Goal: Task Accomplishment & Management: Complete application form

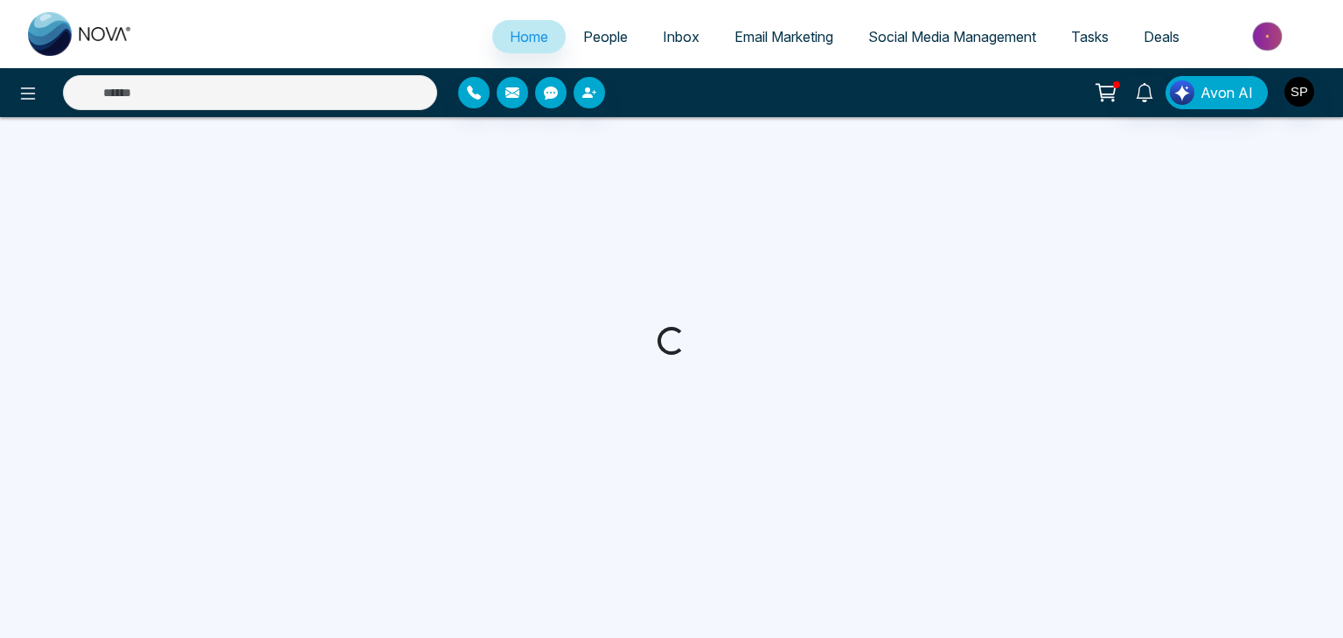
select select "*"
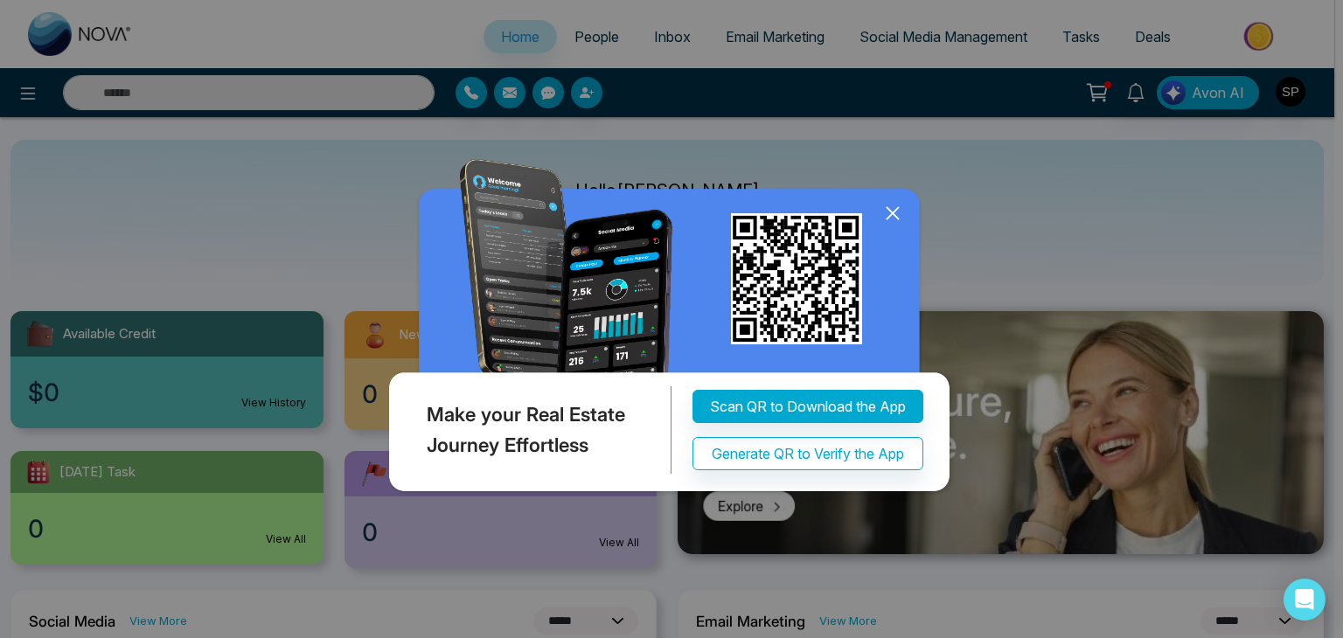
click at [889, 212] on icon at bounding box center [893, 213] width 26 height 26
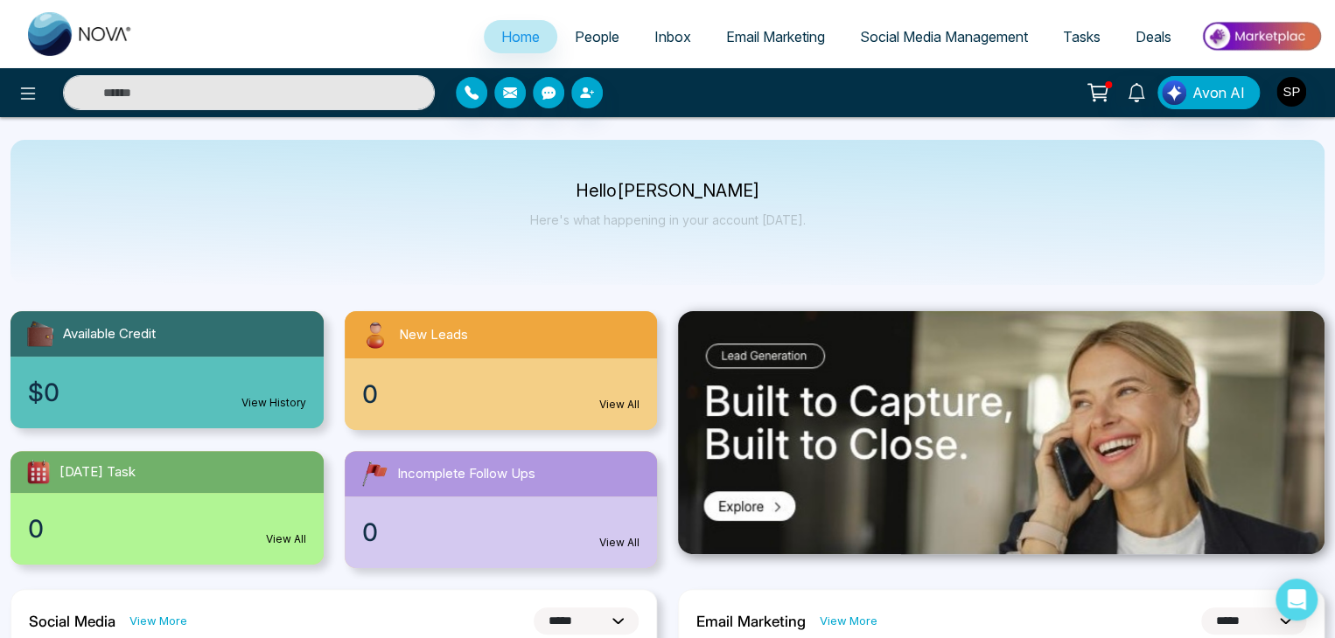
click at [598, 39] on span "People" at bounding box center [597, 36] width 45 height 17
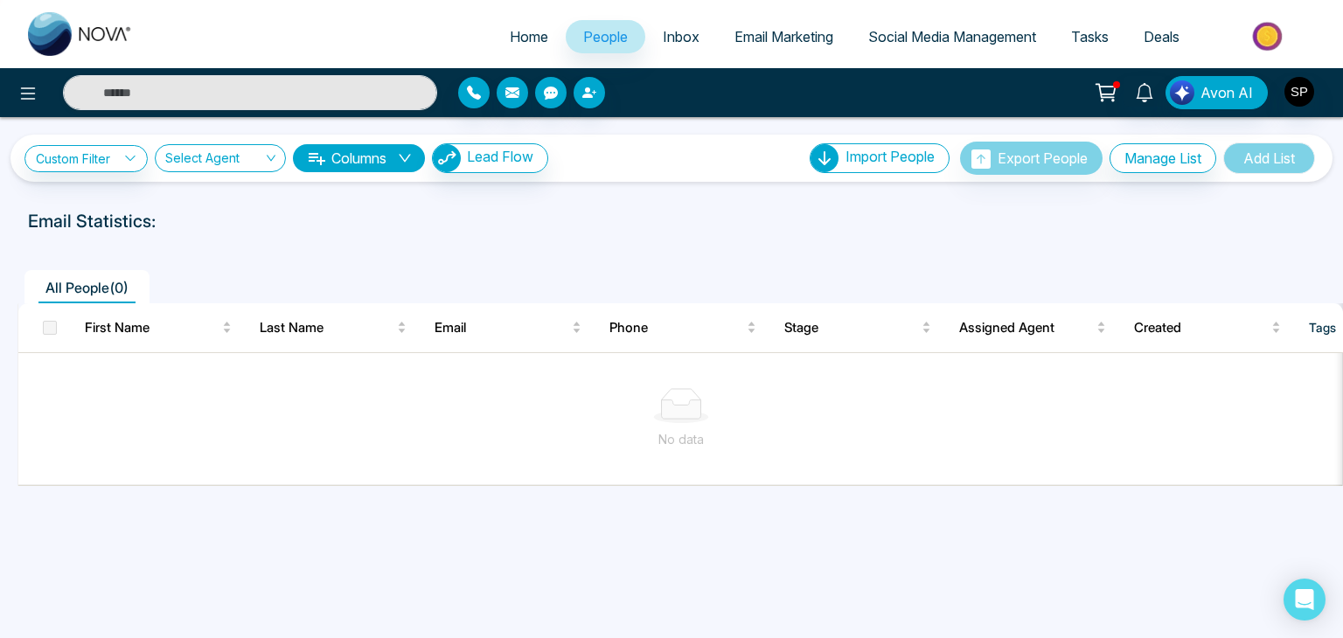
click at [514, 29] on span "Home" at bounding box center [529, 36] width 38 height 17
select select "*"
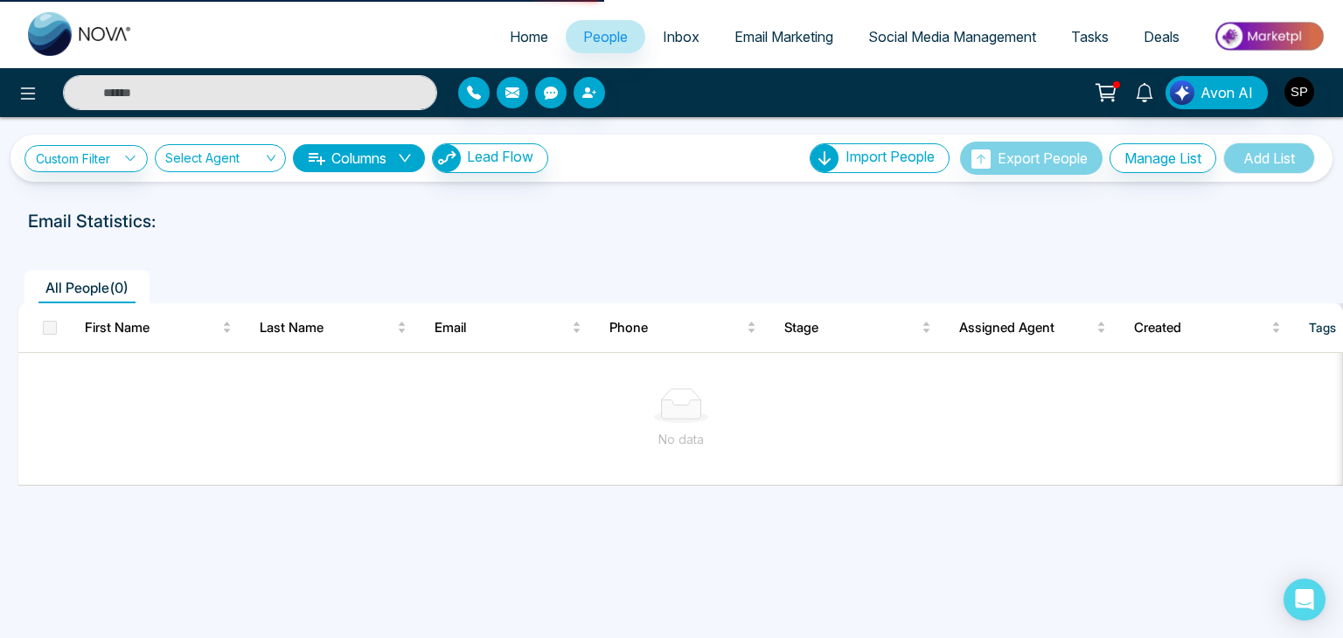
select select "*"
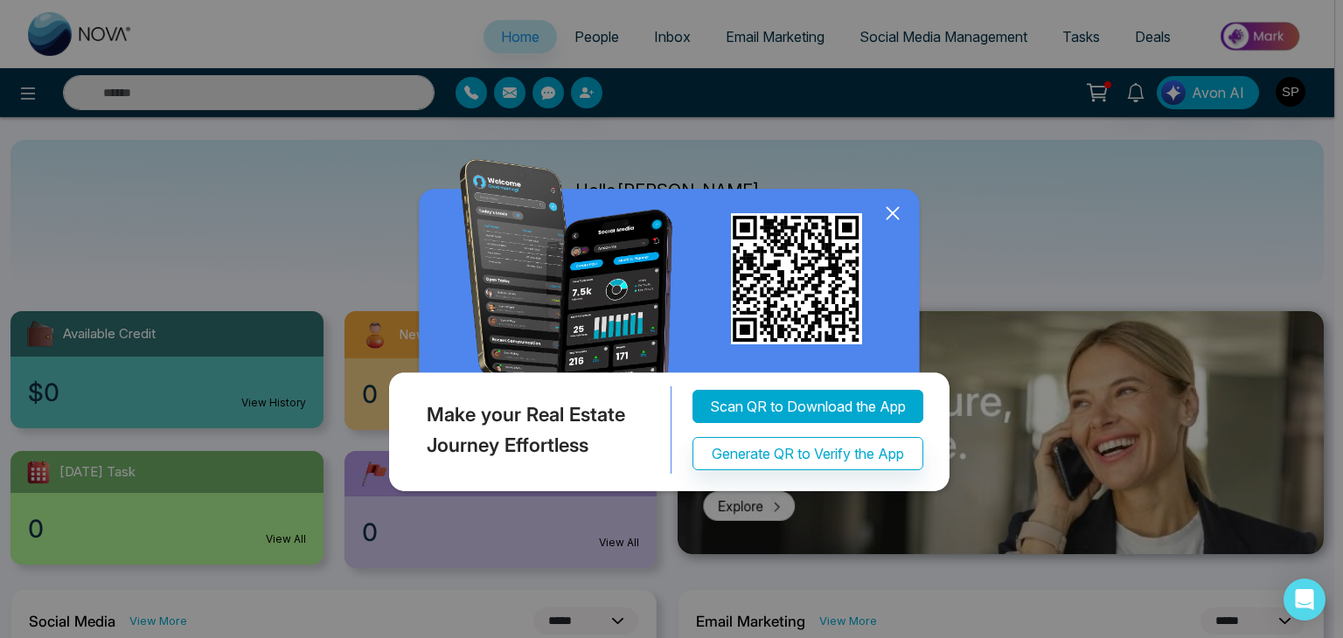
click at [798, 396] on button "Scan QR to Download the App" at bounding box center [808, 406] width 231 height 33
click at [793, 396] on button "Scan QR to Download the App" at bounding box center [808, 406] width 231 height 33
click at [783, 401] on button "Scan QR to Download the App" at bounding box center [808, 406] width 231 height 33
click at [890, 206] on icon at bounding box center [893, 213] width 26 height 26
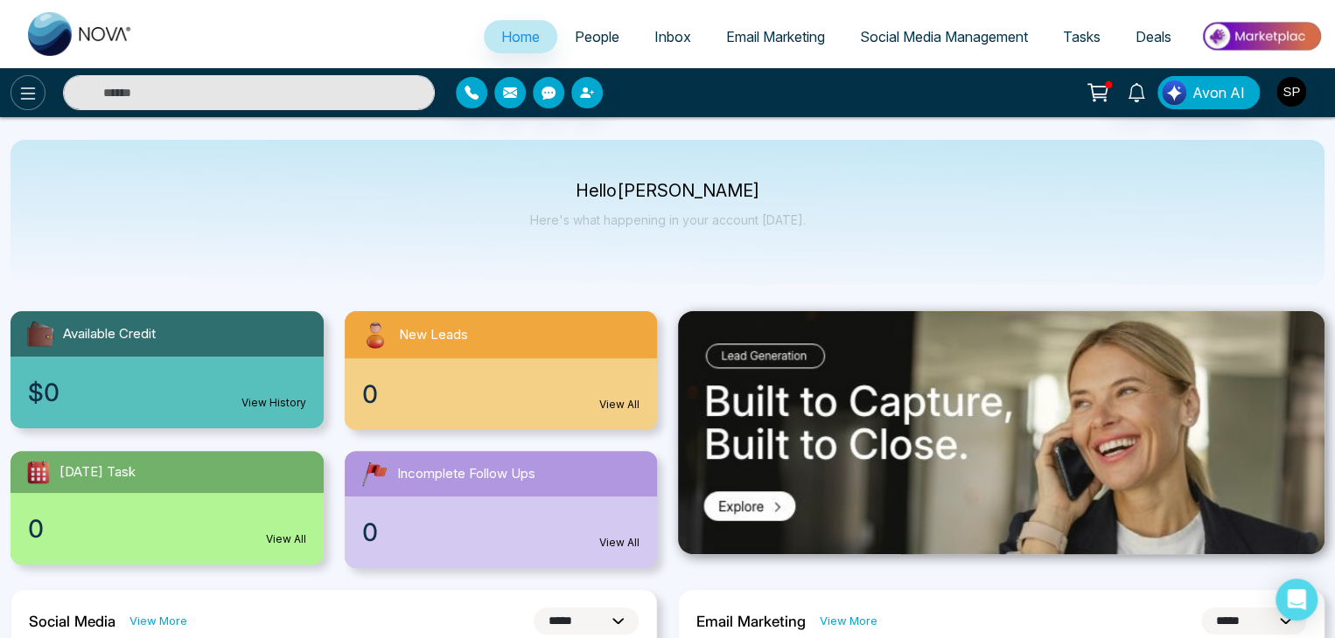
click at [28, 95] on icon at bounding box center [27, 93] width 21 height 21
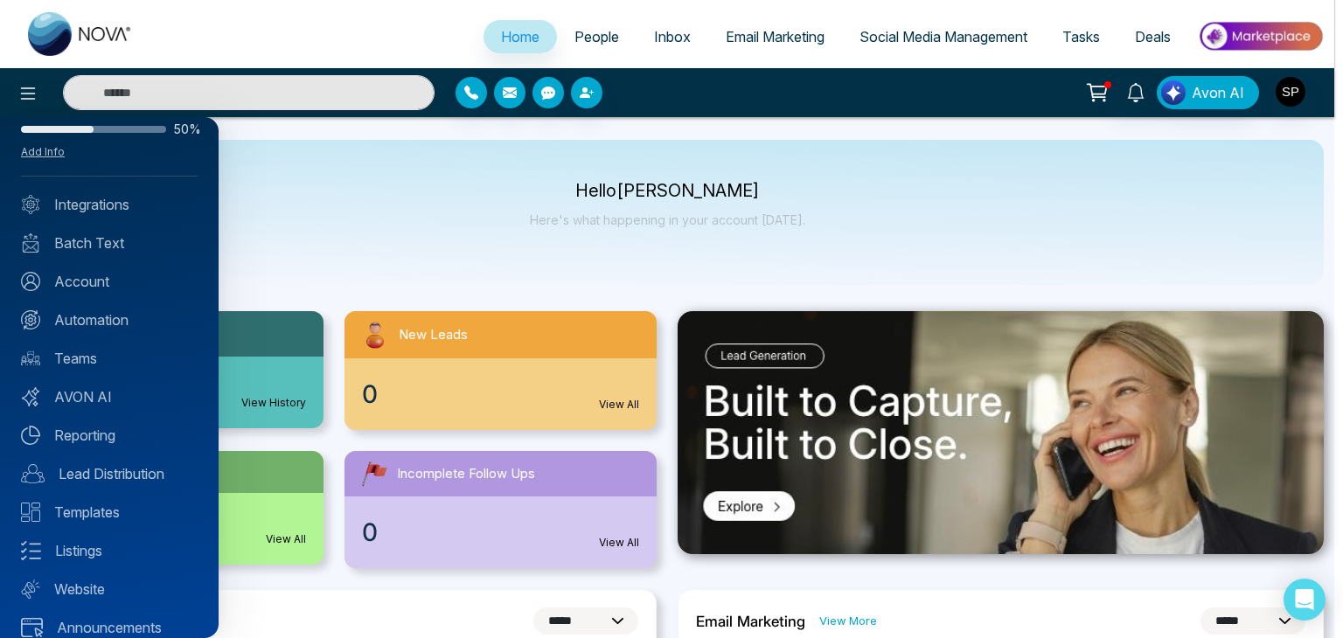
scroll to position [69, 0]
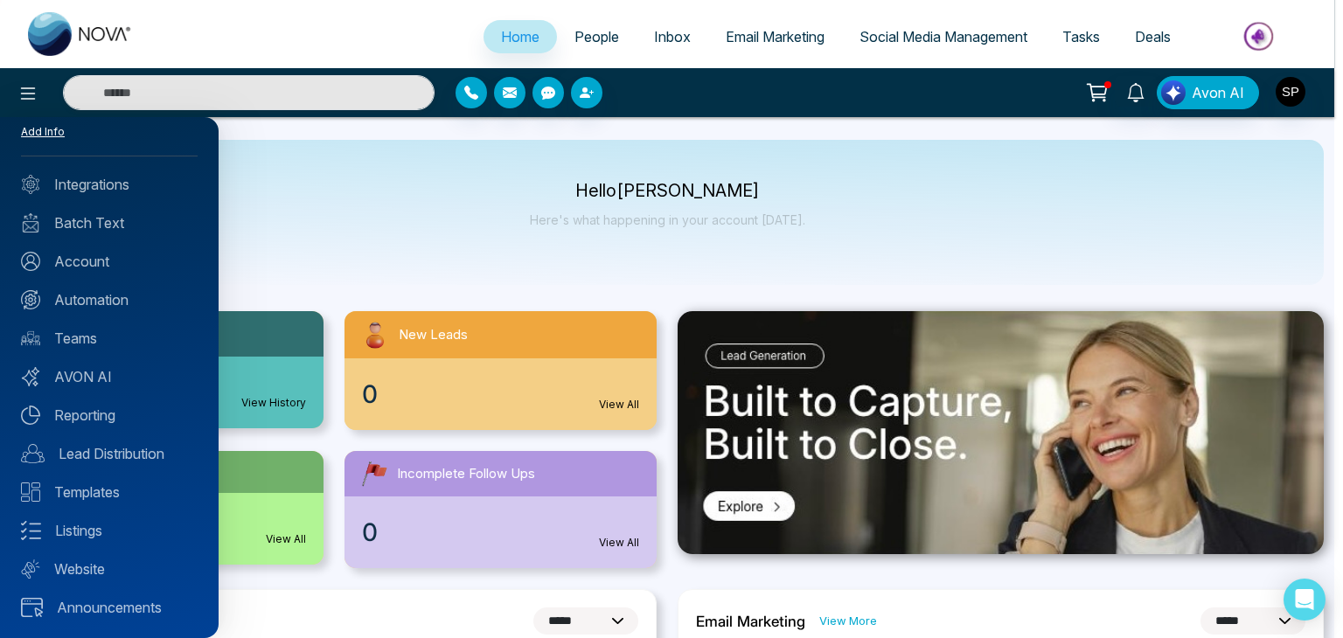
click at [46, 131] on link "Add Info" at bounding box center [43, 131] width 44 height 13
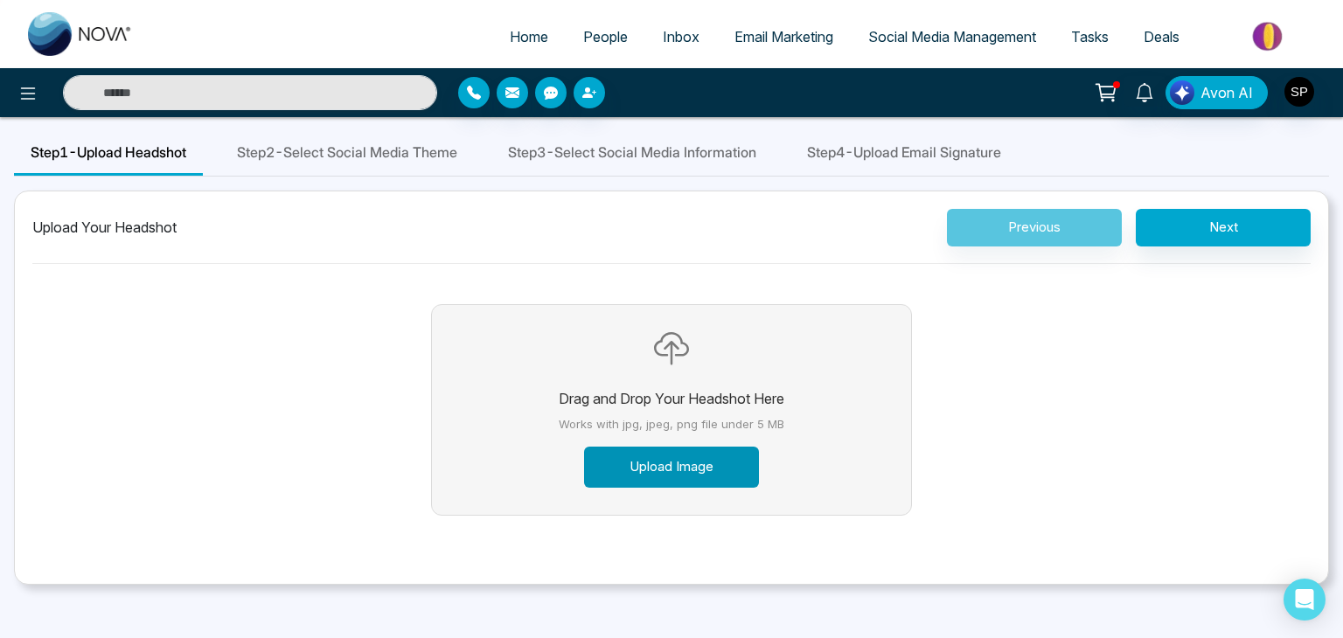
click at [644, 457] on button "Upload Image" at bounding box center [671, 467] width 175 height 41
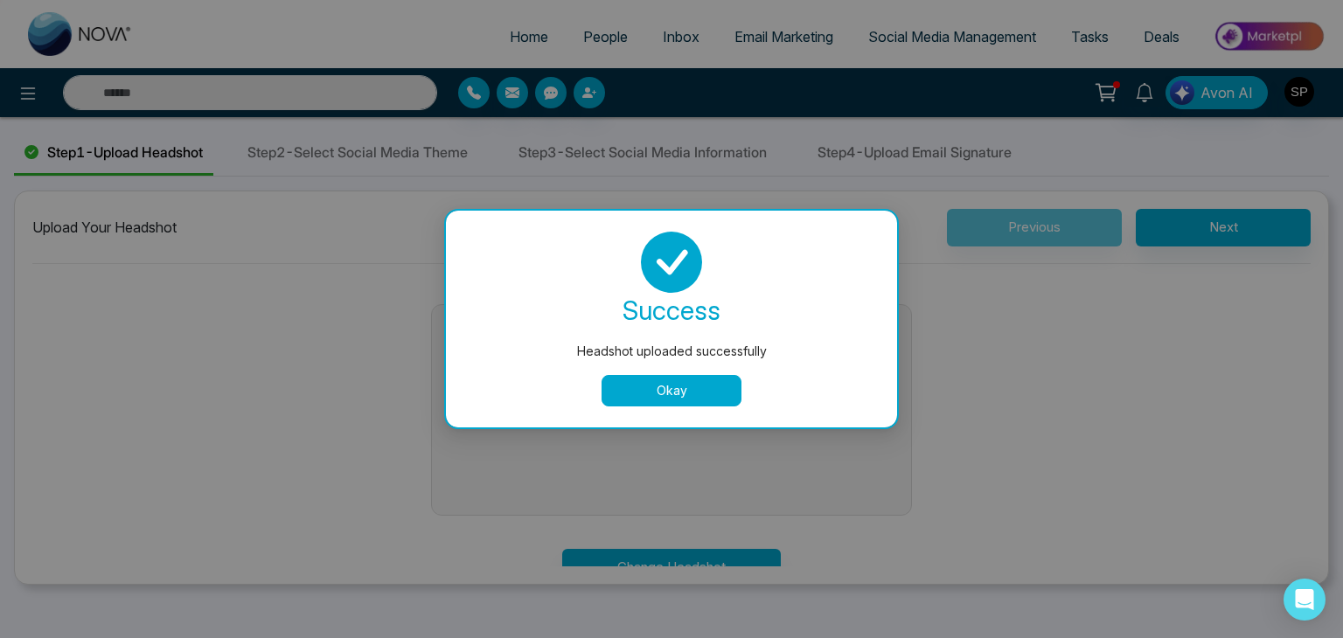
click at [628, 394] on button "Drag and Drop Your Headshot Here Works with jpg, jpeg, png file under 5 MB Uplo…" at bounding box center [672, 410] width 280 height 210
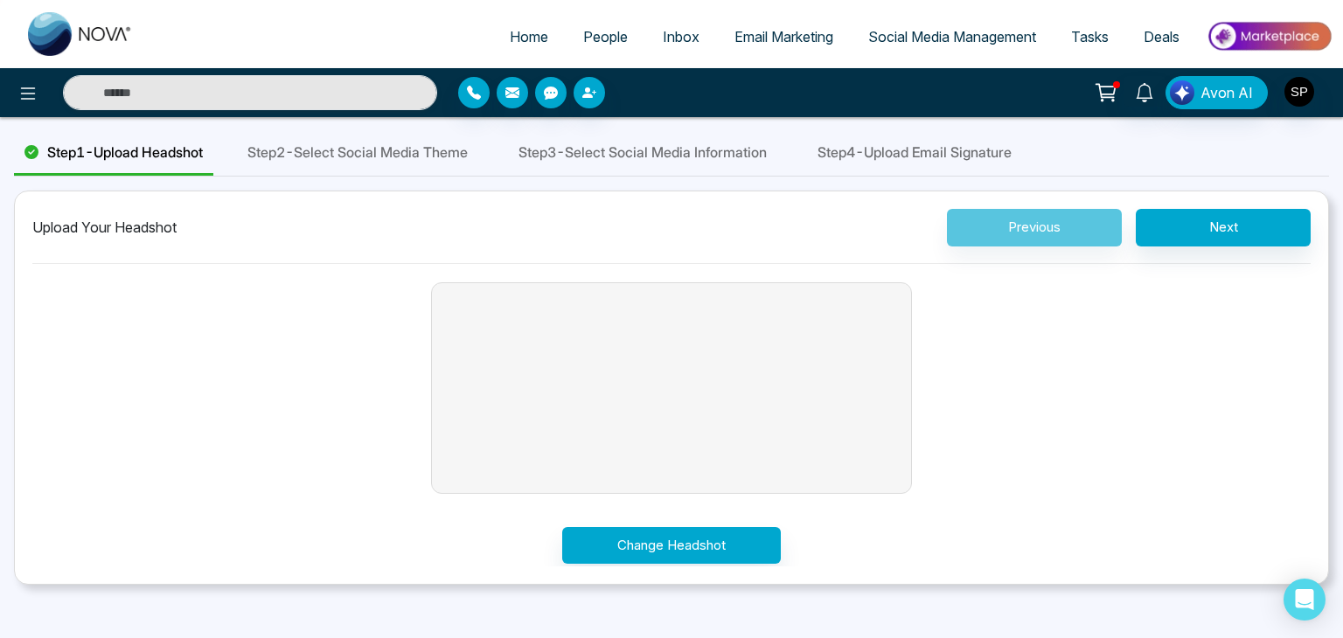
scroll to position [26, 0]
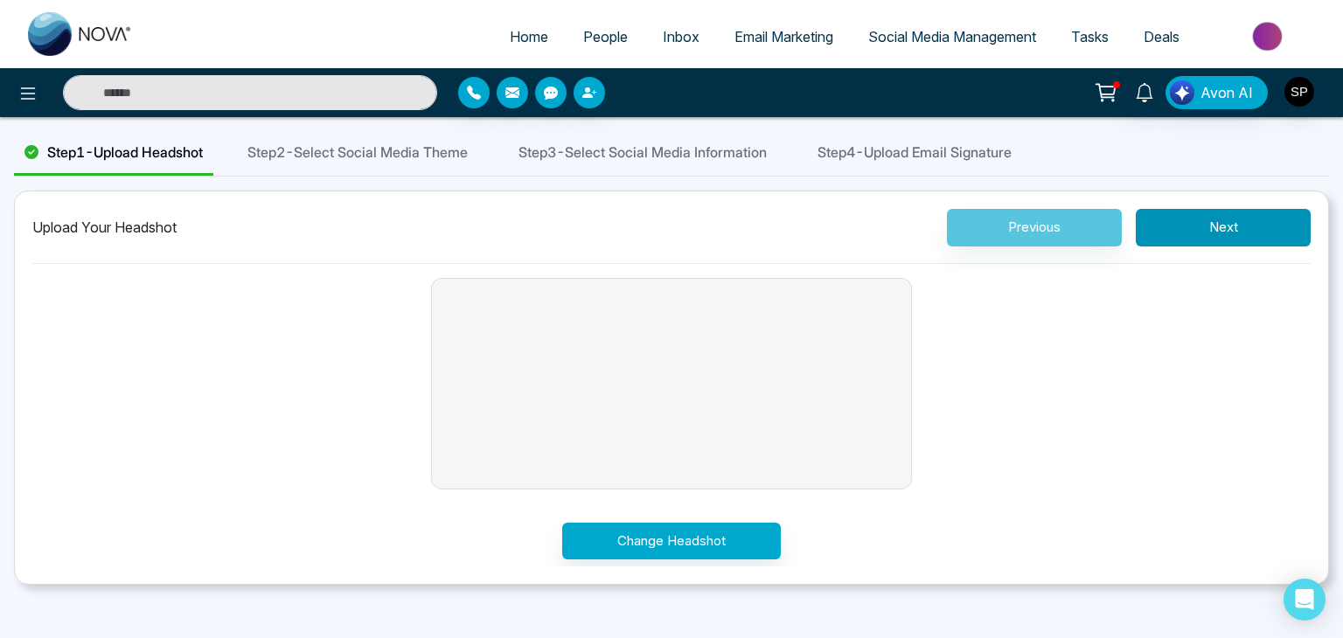
click at [1167, 220] on button "Next" at bounding box center [1223, 228] width 175 height 38
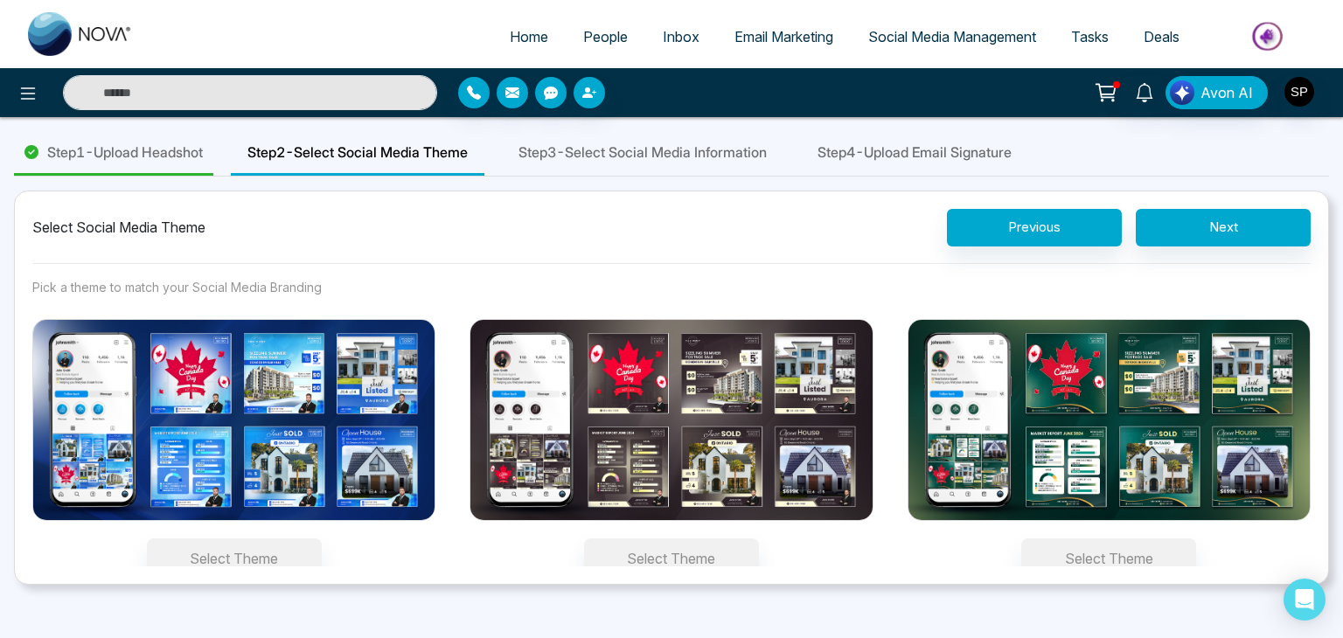
click at [134, 375] on img at bounding box center [233, 420] width 403 height 202
click at [147, 539] on button "Select Theme" at bounding box center [234, 559] width 175 height 40
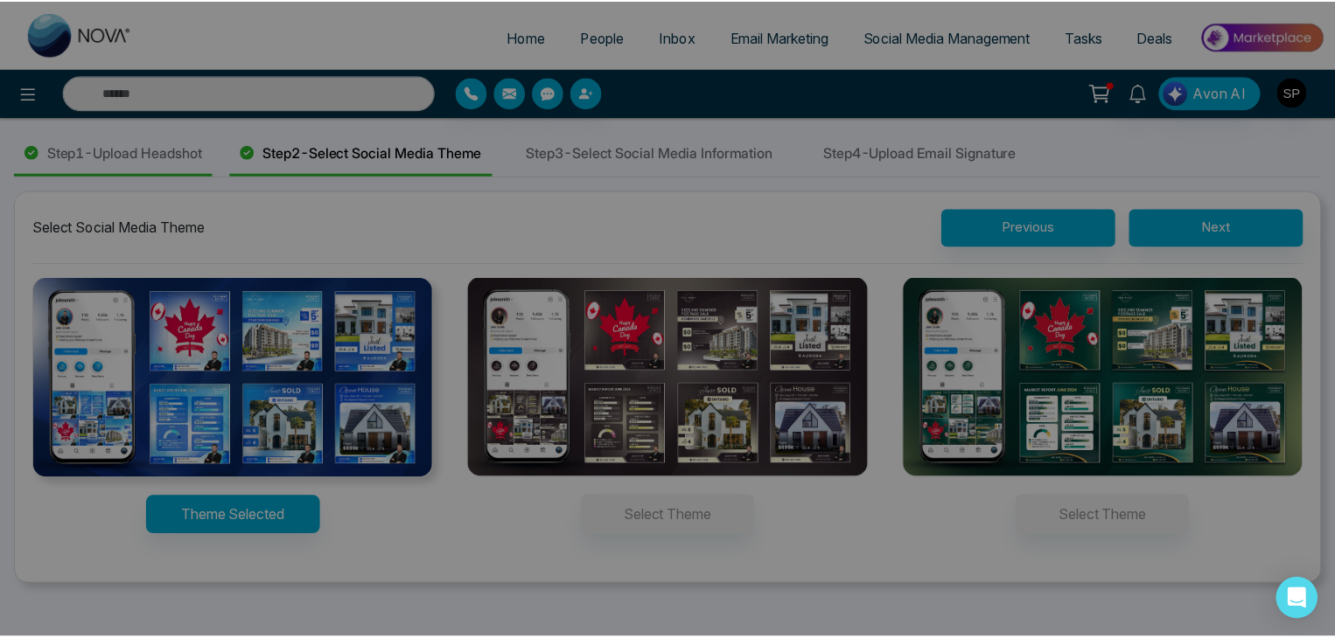
scroll to position [0, 0]
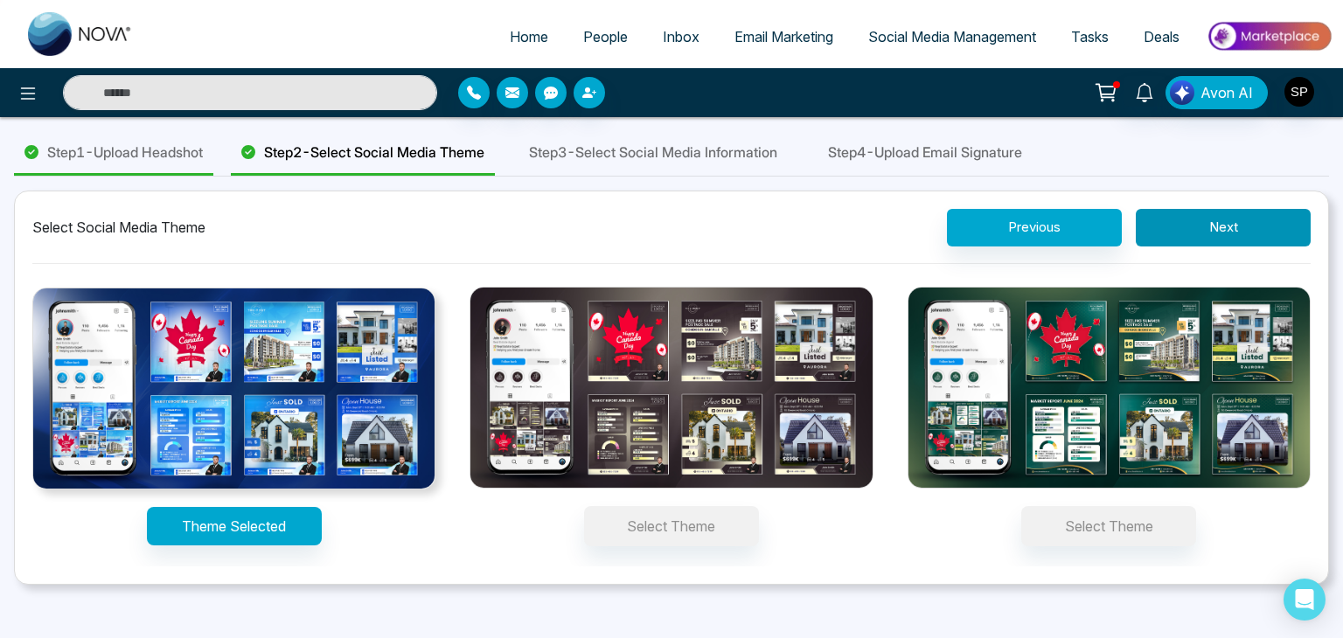
click at [1175, 225] on button "Next" at bounding box center [1223, 228] width 175 height 38
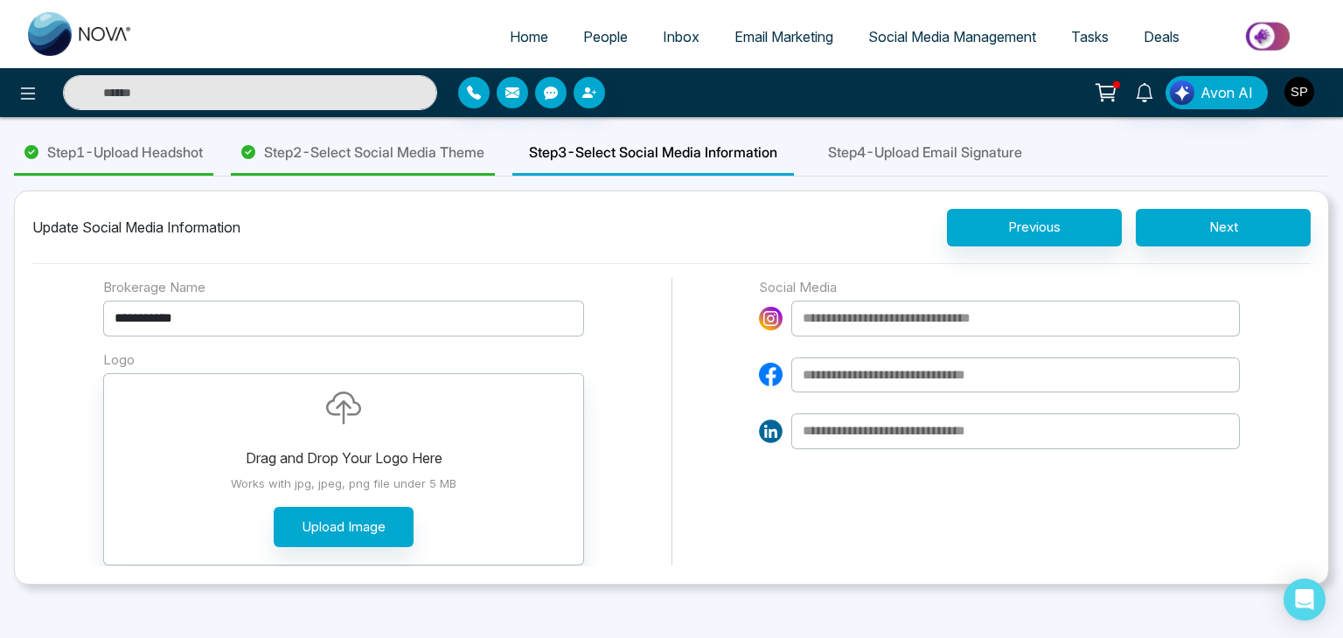
click at [754, 43] on span "Email Marketing" at bounding box center [784, 36] width 99 height 17
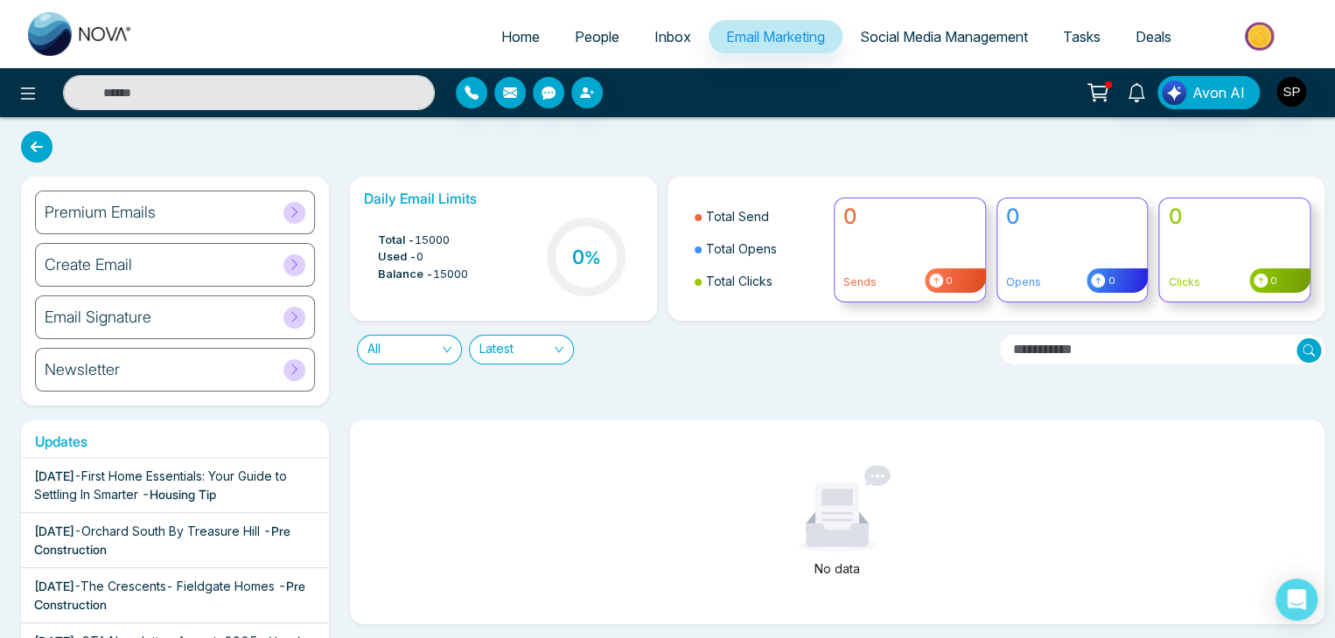
click at [138, 325] on h6 "Email Signature" at bounding box center [98, 317] width 107 height 19
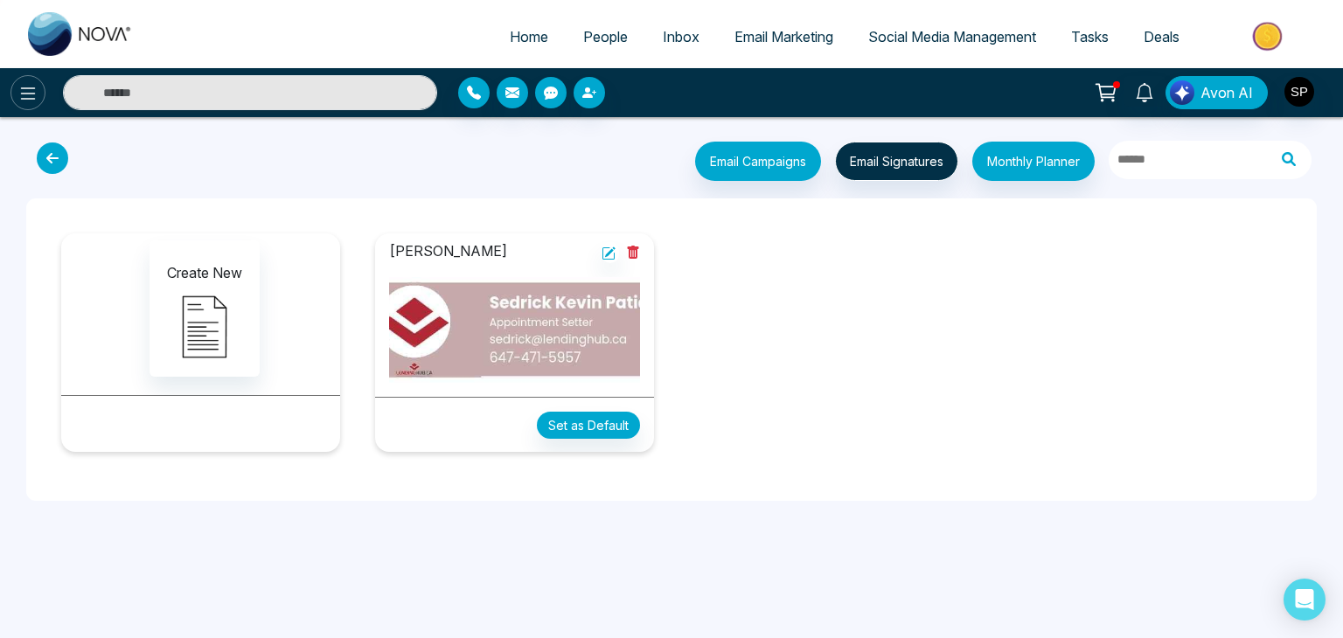
click at [29, 94] on icon at bounding box center [27, 93] width 21 height 21
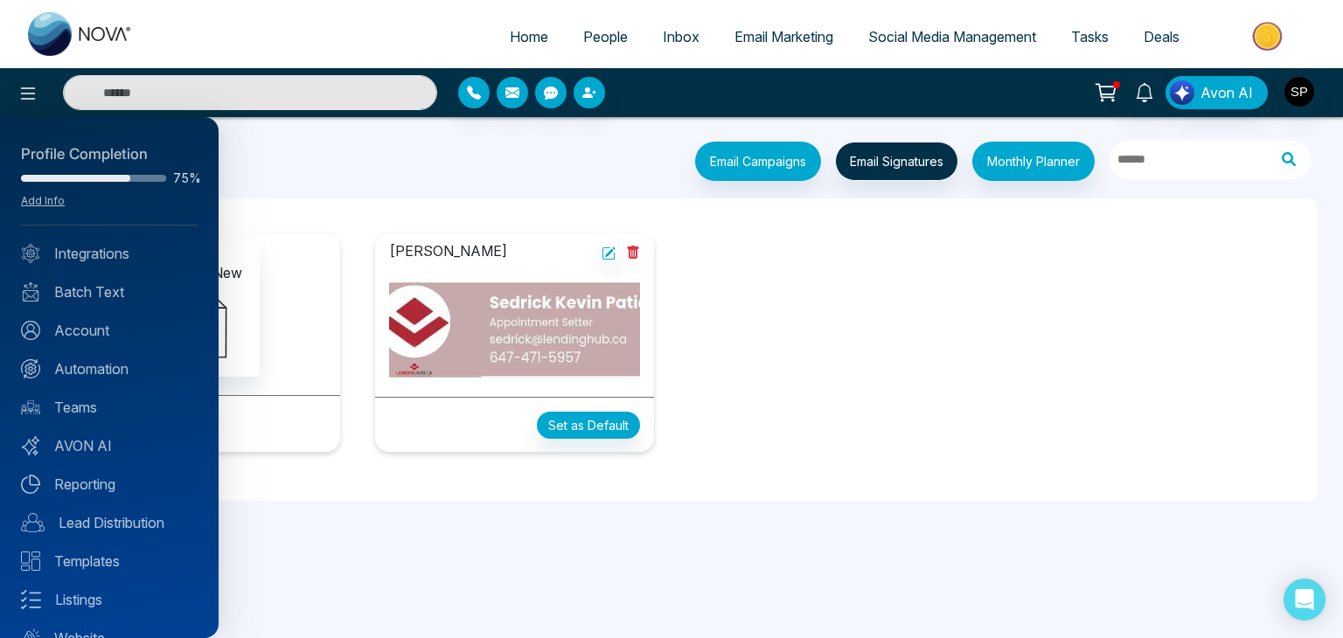
click at [931, 38] on div at bounding box center [671, 319] width 1343 height 638
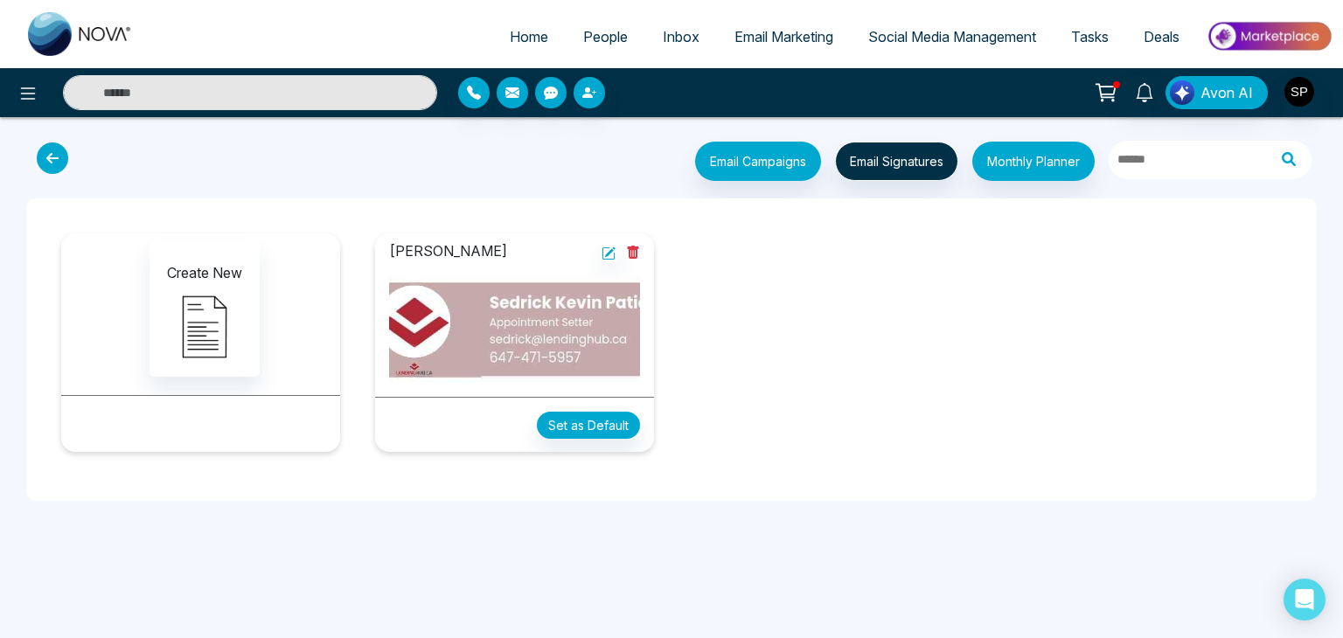
click at [931, 39] on span "Social Media Management" at bounding box center [953, 36] width 168 height 17
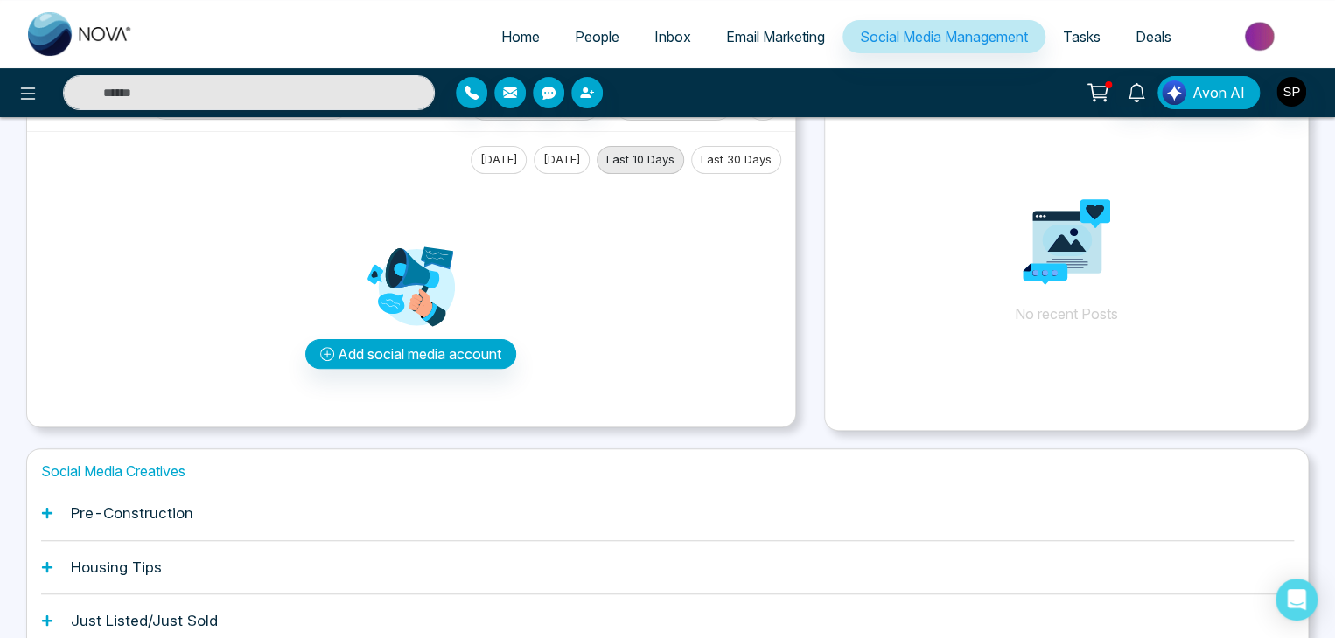
scroll to position [164, 0]
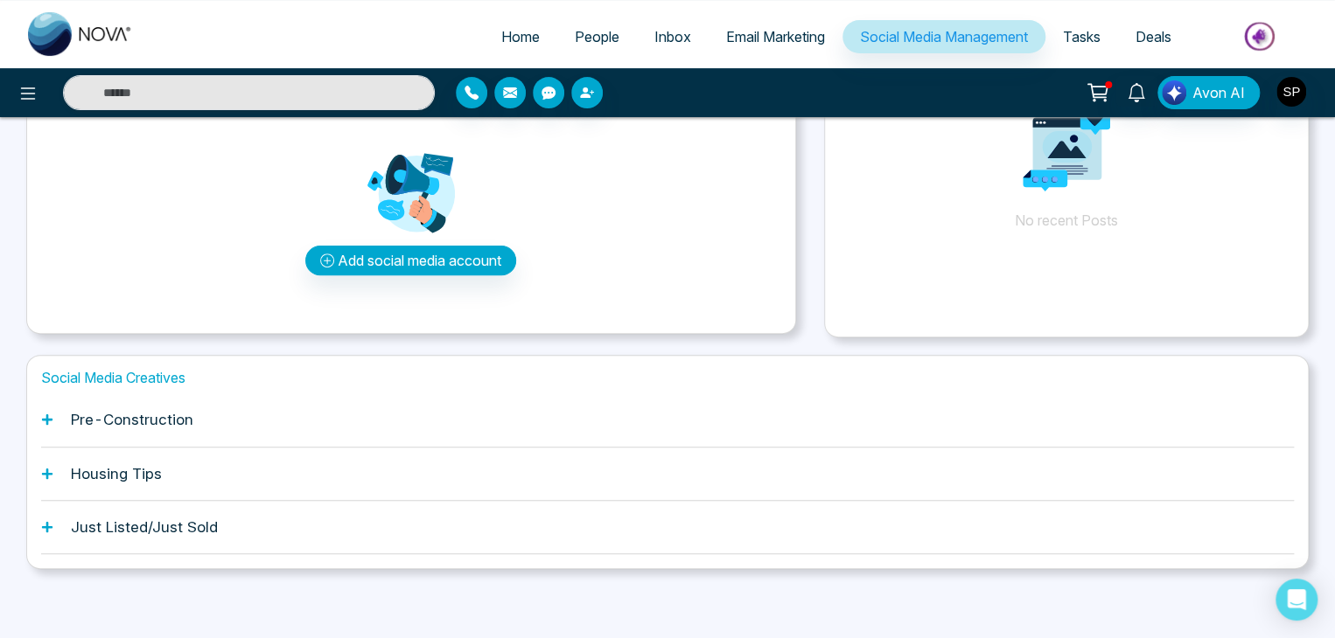
click at [143, 422] on h1 "Pre-Construction" at bounding box center [132, 419] width 122 height 17
click at [47, 425] on div "Pre-Construction" at bounding box center [667, 420] width 1252 height 53
click at [115, 424] on h1 "Pre-Construction" at bounding box center [132, 419] width 122 height 17
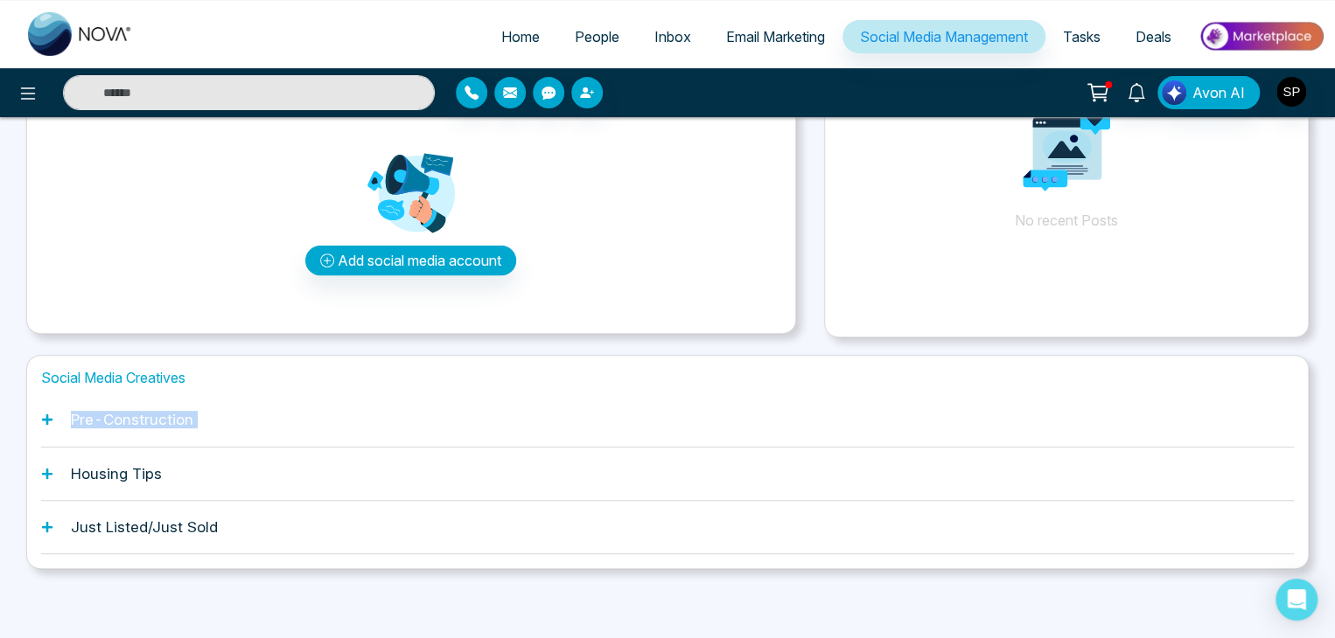
click at [115, 424] on h1 "Pre-Construction" at bounding box center [132, 419] width 122 height 17
click at [126, 584] on main "Select Account Select Account Create a Post Post a Reel Today Yesterday Last 10…" at bounding box center [667, 309] width 1282 height 660
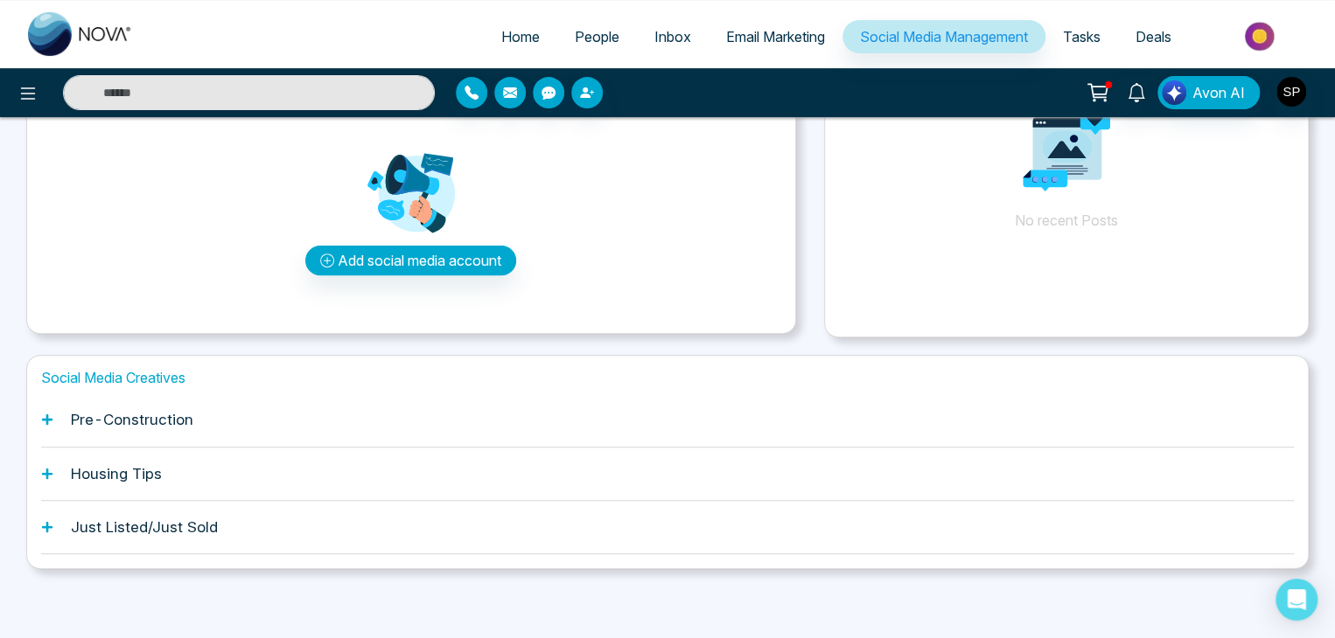
click at [128, 421] on h1 "Pre-Construction" at bounding box center [132, 419] width 122 height 17
click at [135, 580] on main "Select Account Select Account Create a Post Post a Reel Today Yesterday Last 10…" at bounding box center [667, 309] width 1282 height 660
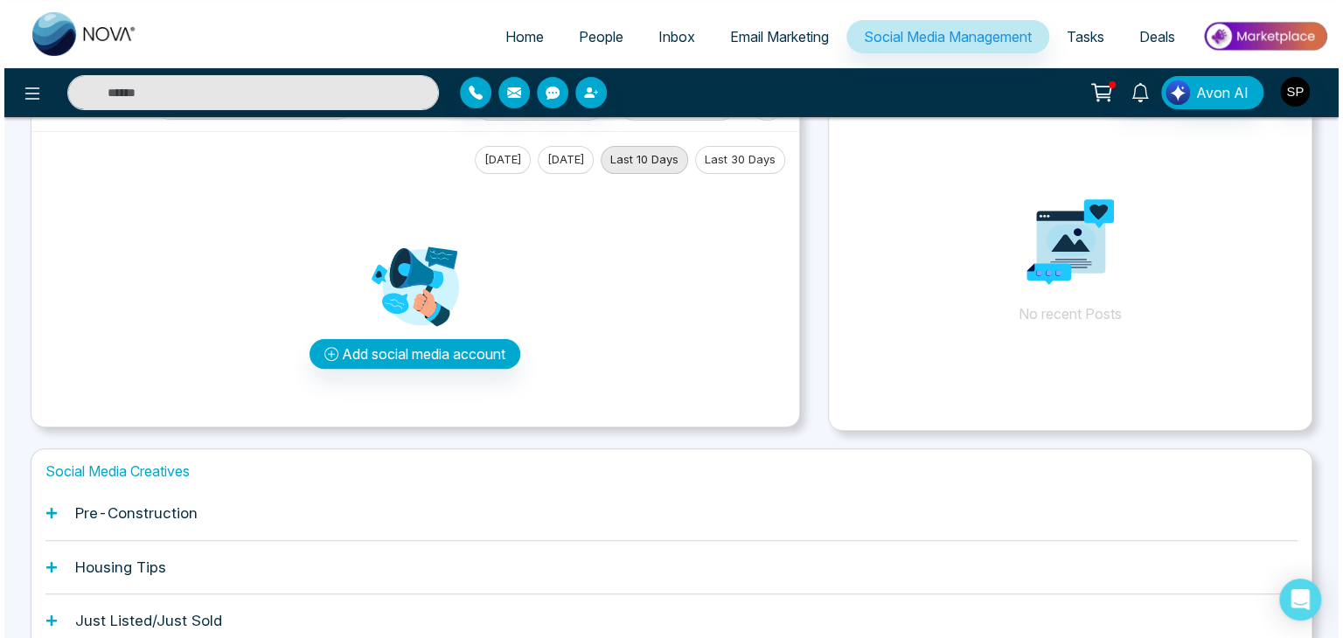
scroll to position [0, 0]
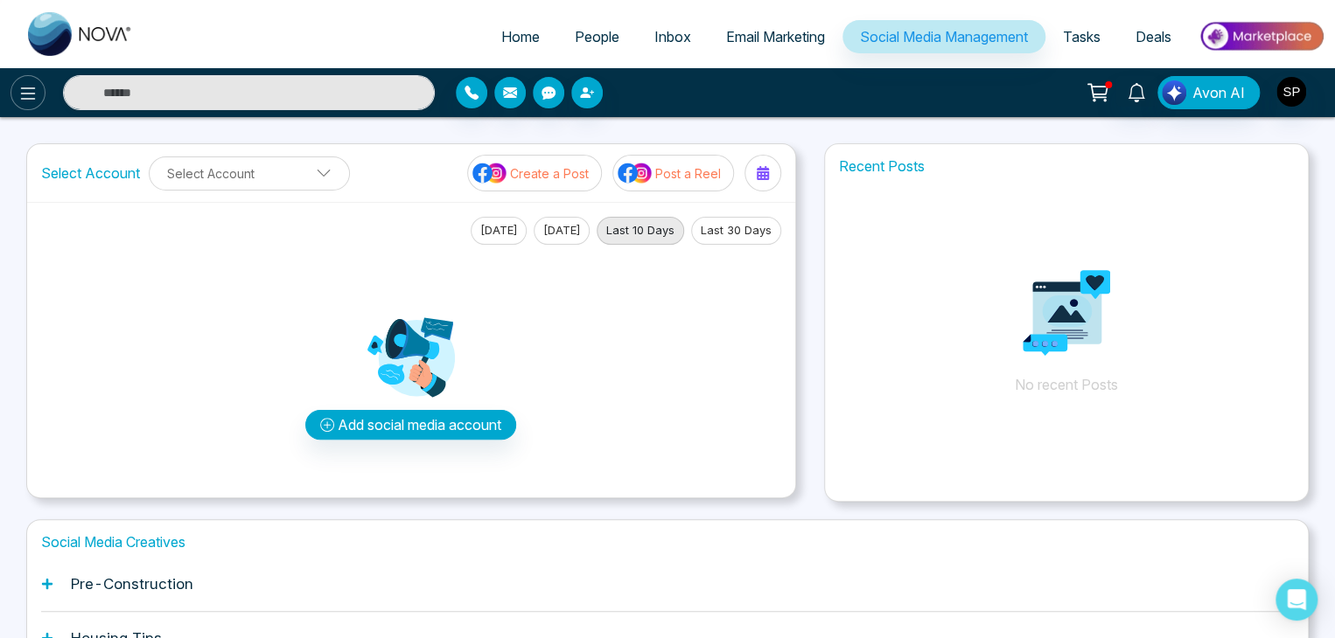
click at [17, 100] on button at bounding box center [27, 92] width 35 height 35
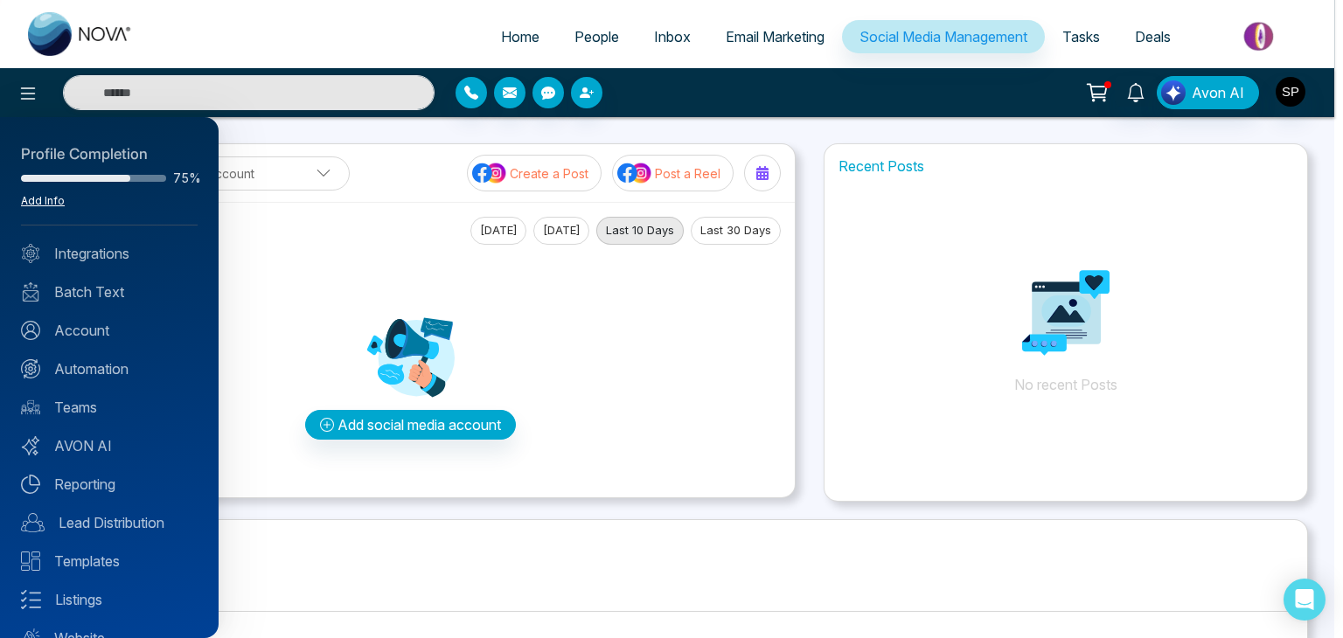
click at [38, 197] on link "Add Info" at bounding box center [43, 200] width 44 height 13
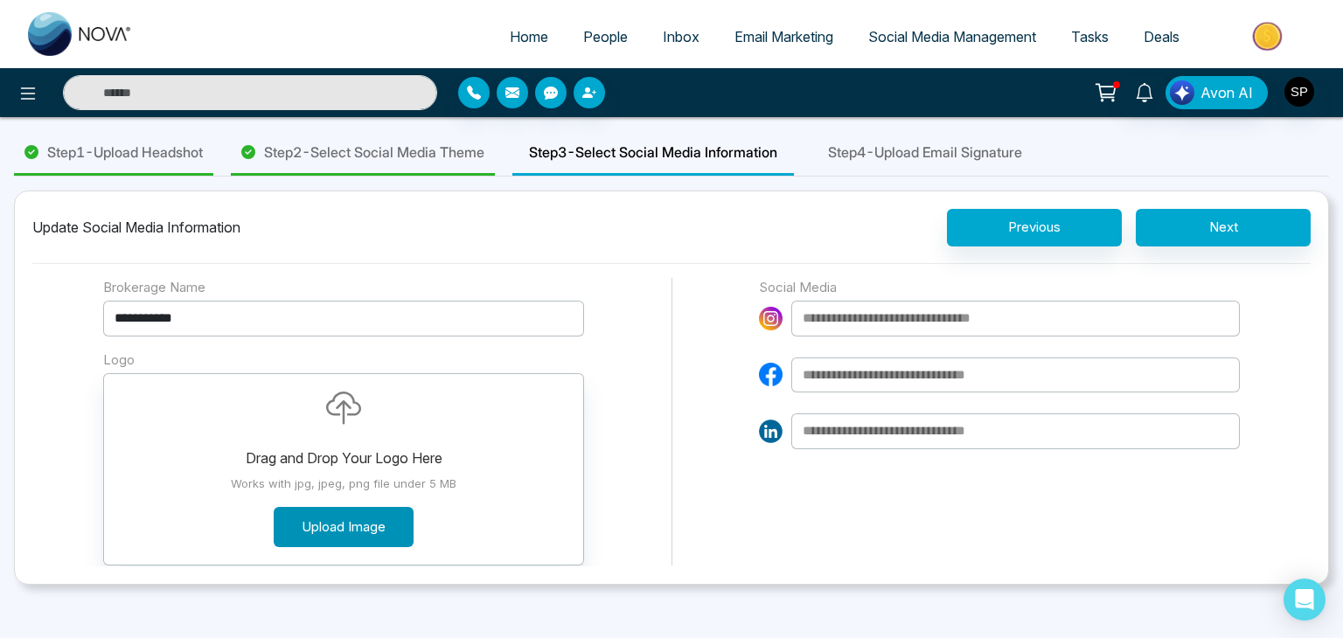
click at [368, 522] on button "Upload Image" at bounding box center [344, 527] width 140 height 41
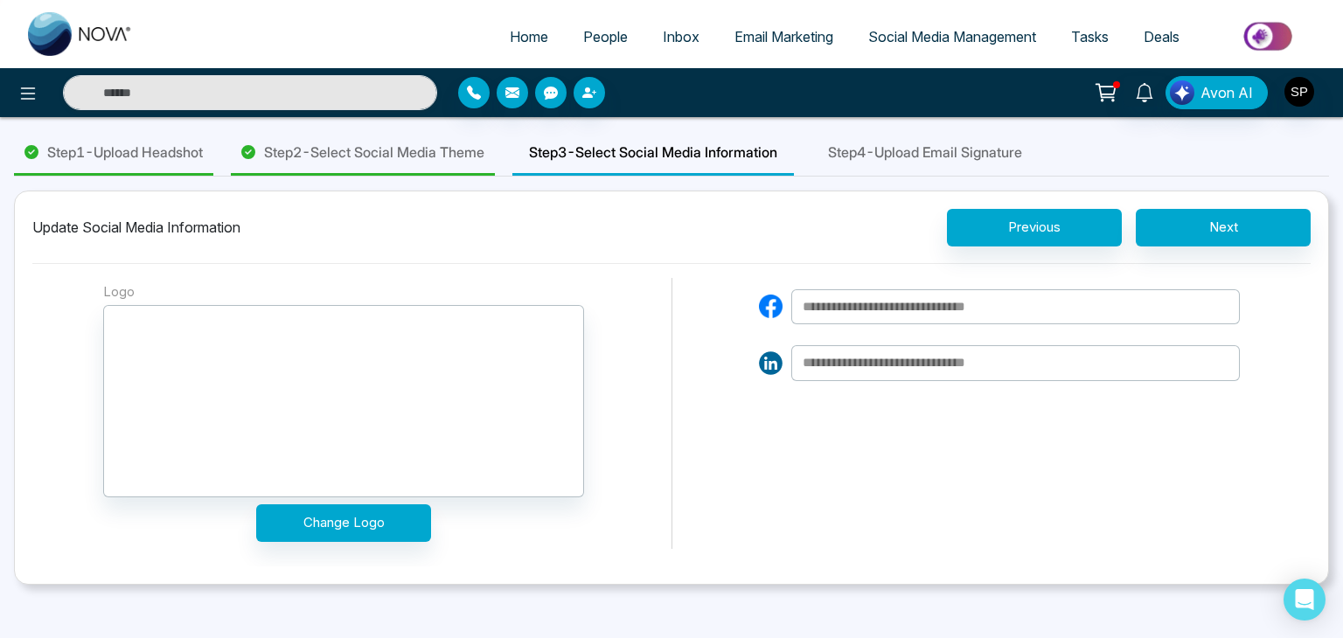
scroll to position [87, 0]
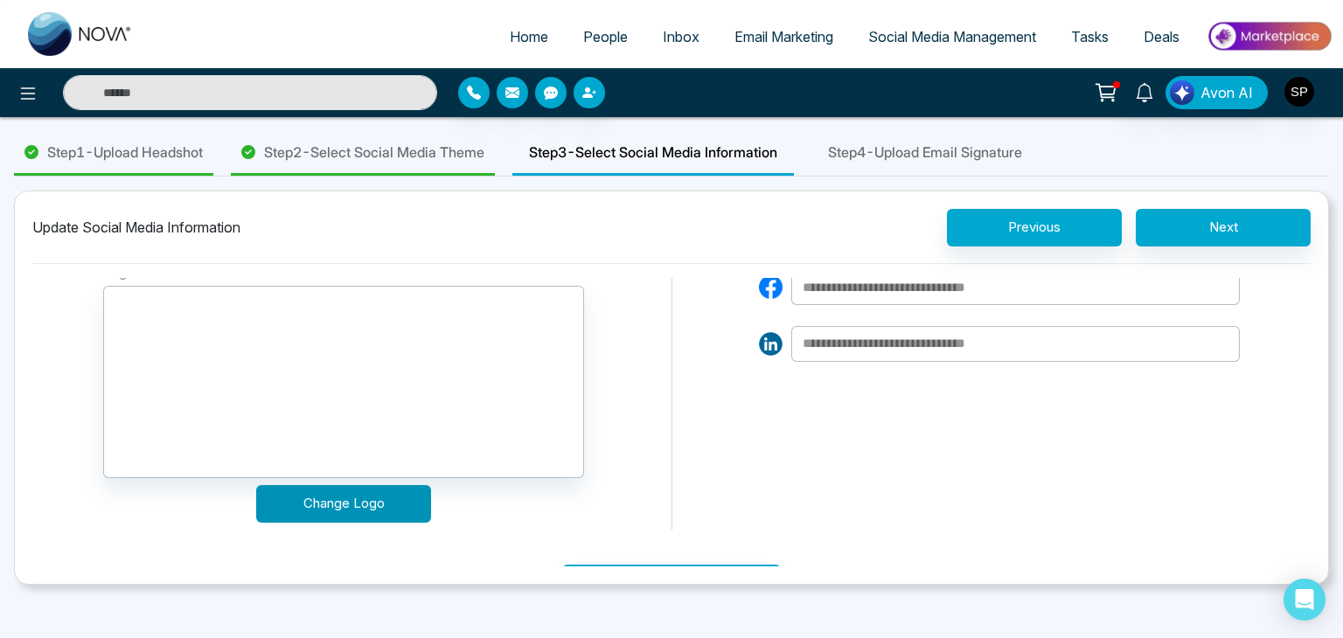
click at [357, 499] on button "Change Logo" at bounding box center [343, 504] width 175 height 38
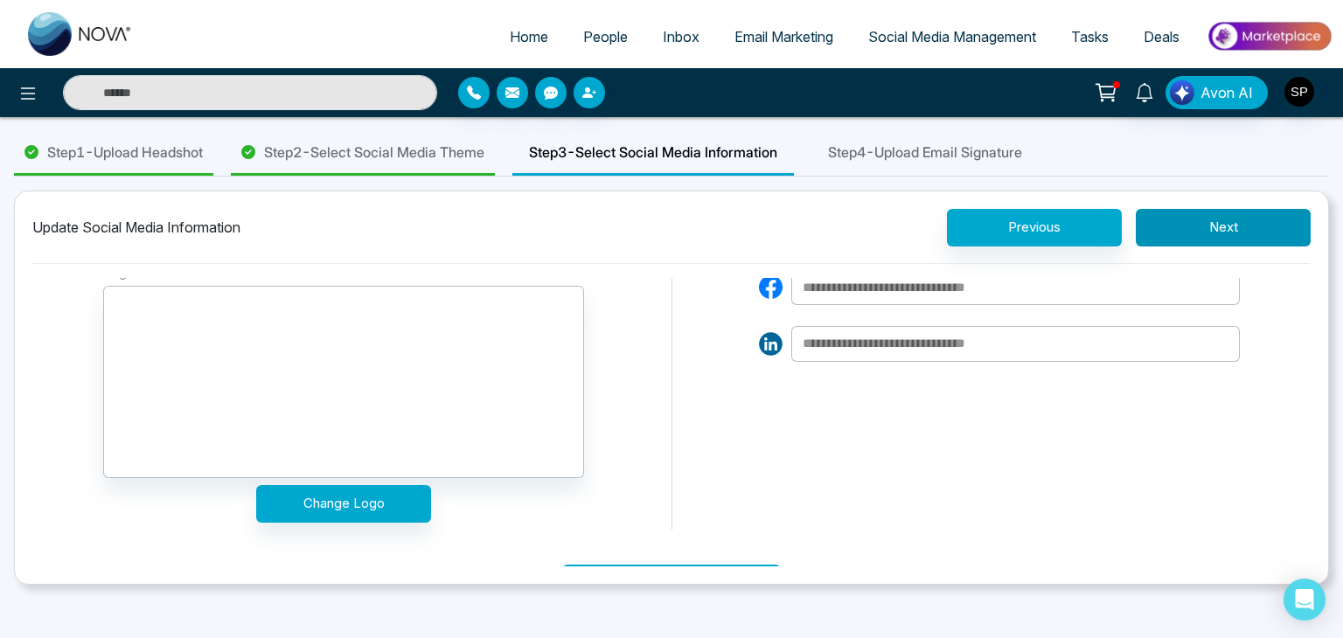
click at [1175, 229] on button "Next" at bounding box center [1223, 228] width 175 height 38
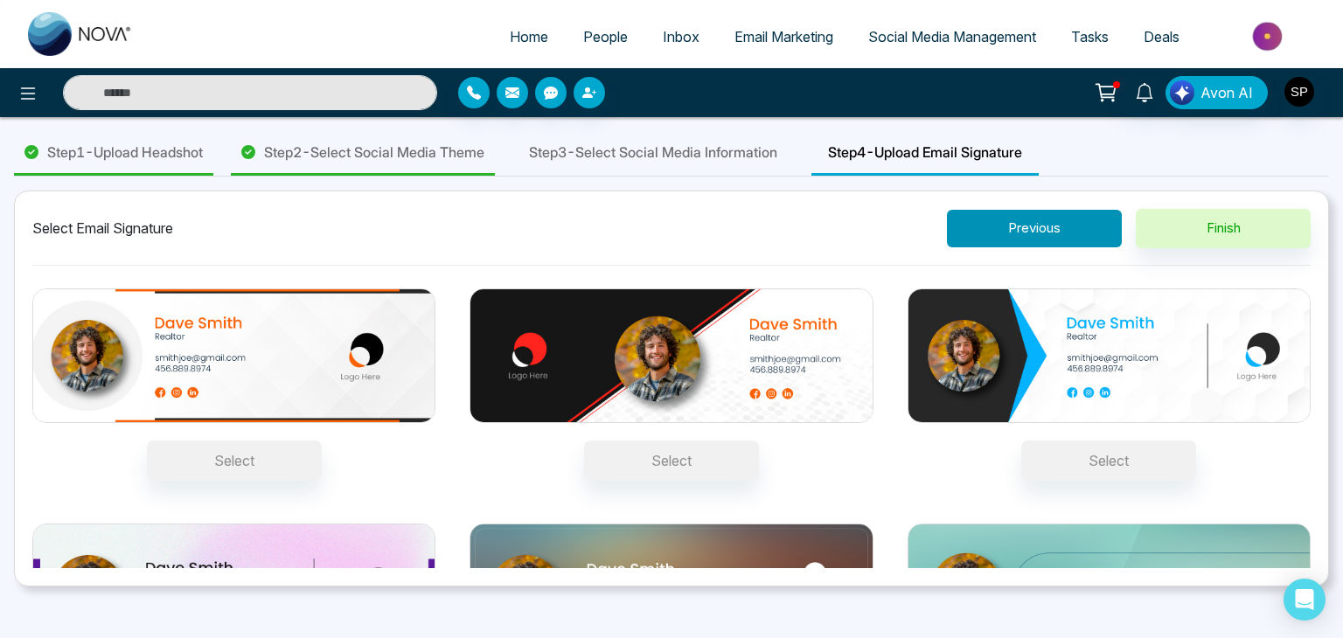
click at [990, 237] on button "Previous" at bounding box center [1034, 229] width 175 height 38
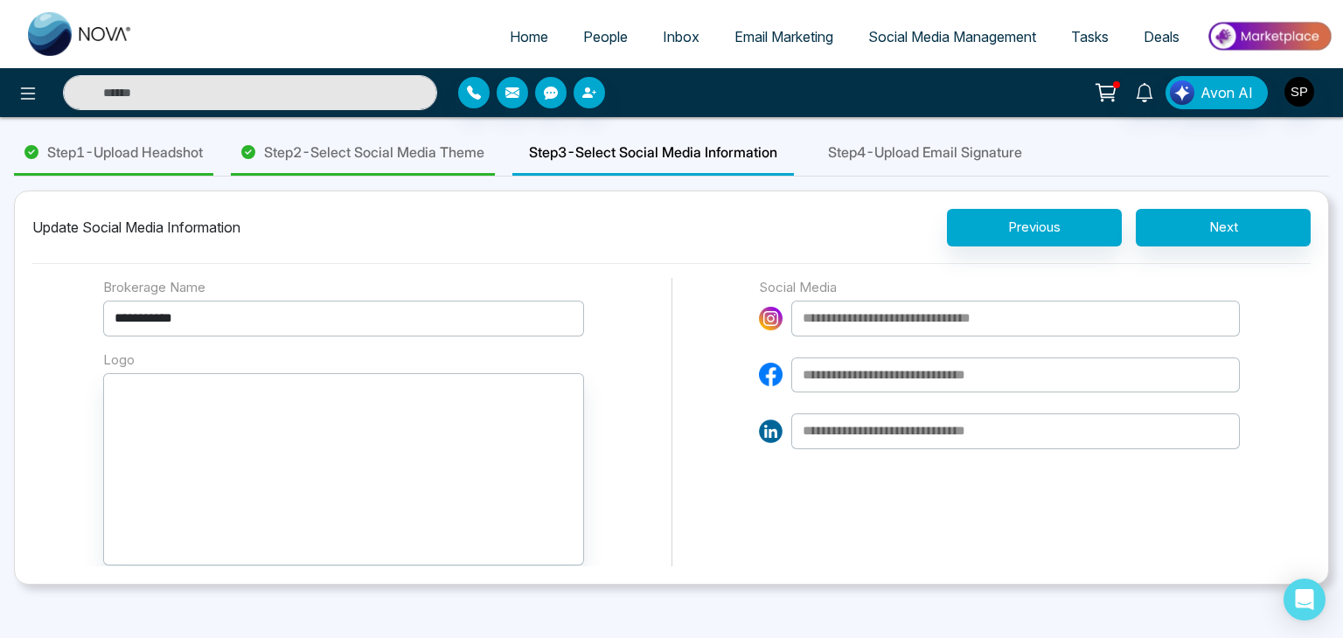
click at [931, 318] on input at bounding box center [1016, 319] width 449 height 36
paste input "**********"
type input "**********"
click at [912, 372] on input at bounding box center [1016, 376] width 449 height 36
paste input "**********"
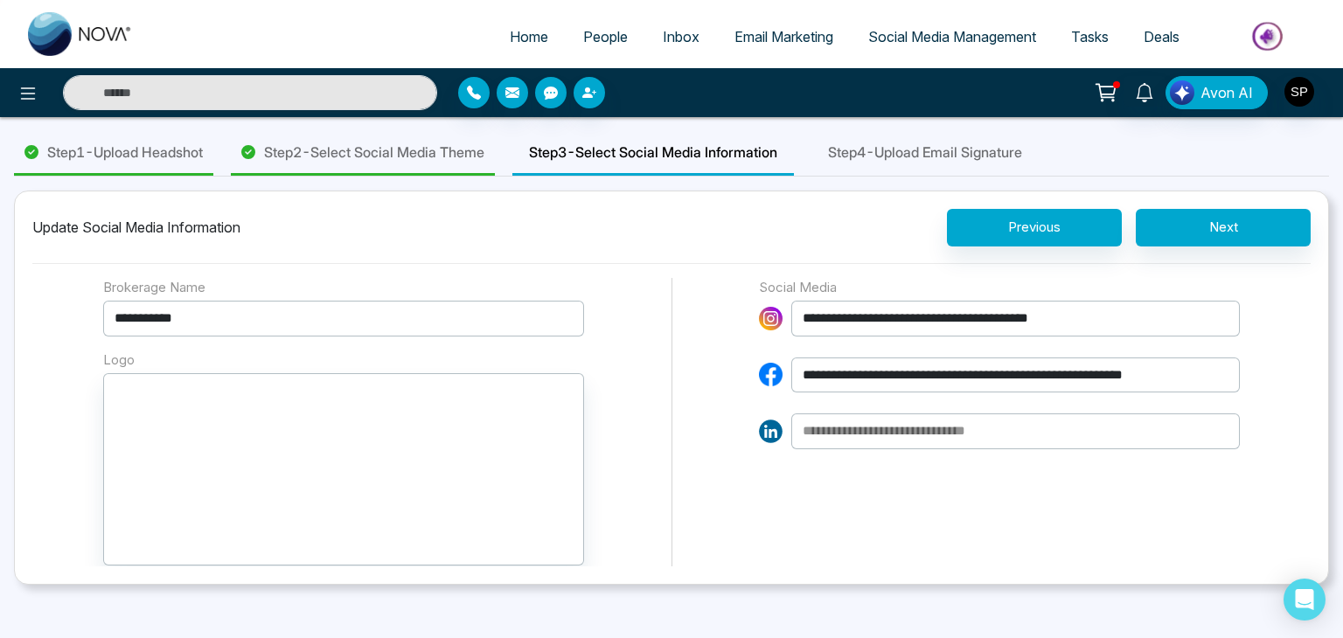
scroll to position [0, 9]
type input "**********"
click at [1203, 237] on button "Next" at bounding box center [1223, 228] width 175 height 38
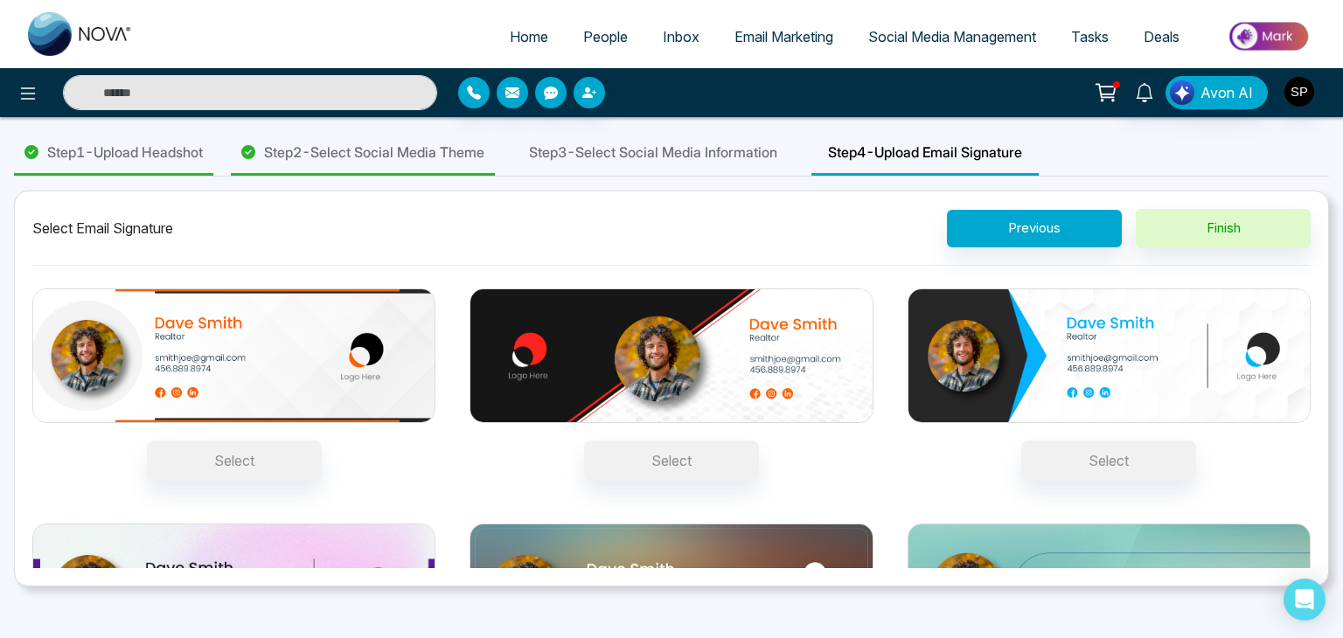
click at [999, 348] on img at bounding box center [1109, 356] width 403 height 135
click at [1022, 441] on button "Select" at bounding box center [1109, 461] width 175 height 40
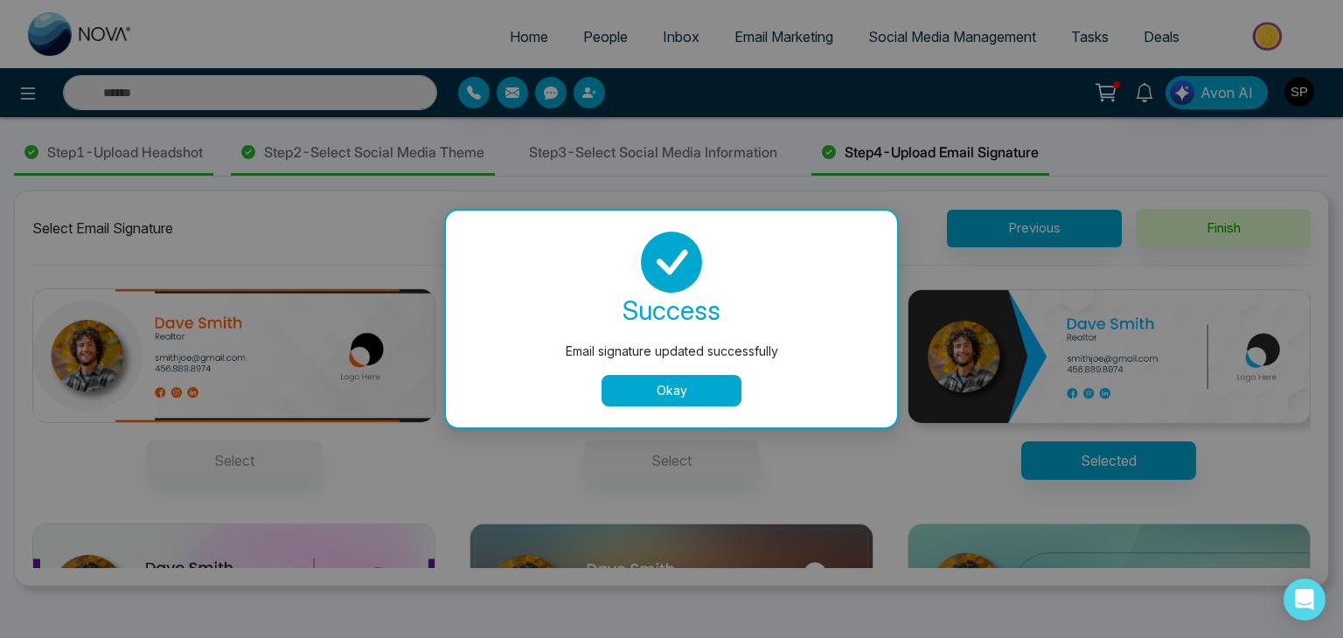
click at [704, 380] on button "Okay" at bounding box center [672, 390] width 140 height 31
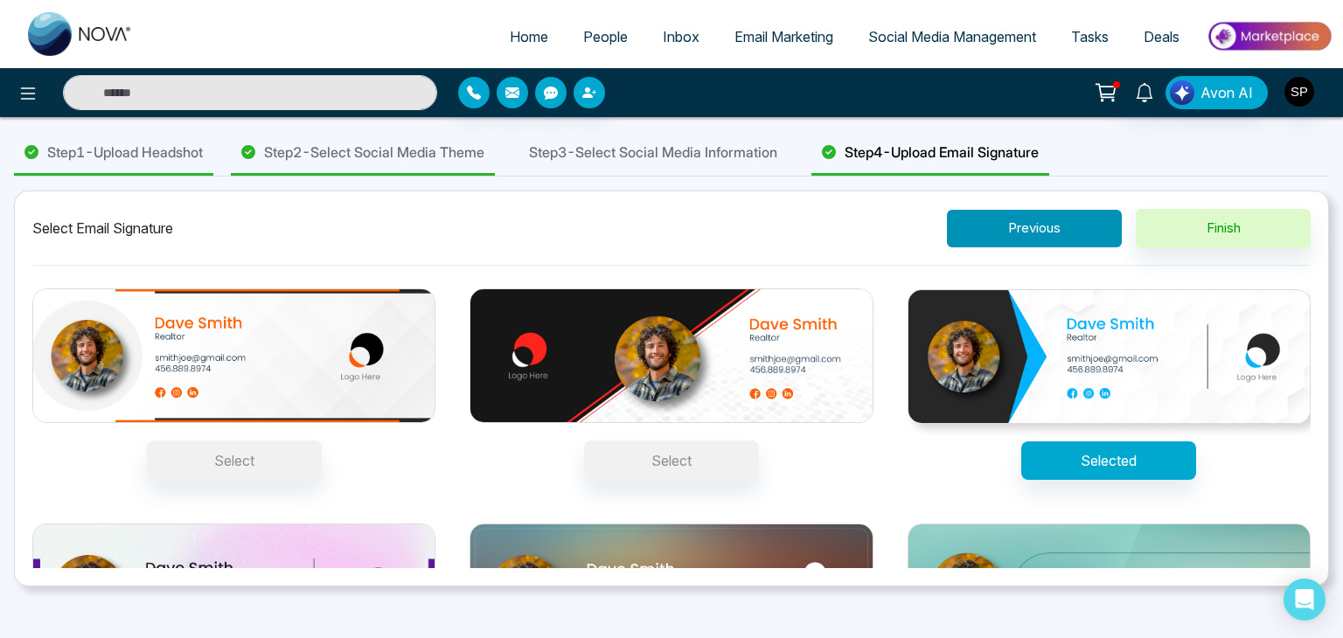
click at [1018, 216] on button "Previous" at bounding box center [1034, 229] width 175 height 38
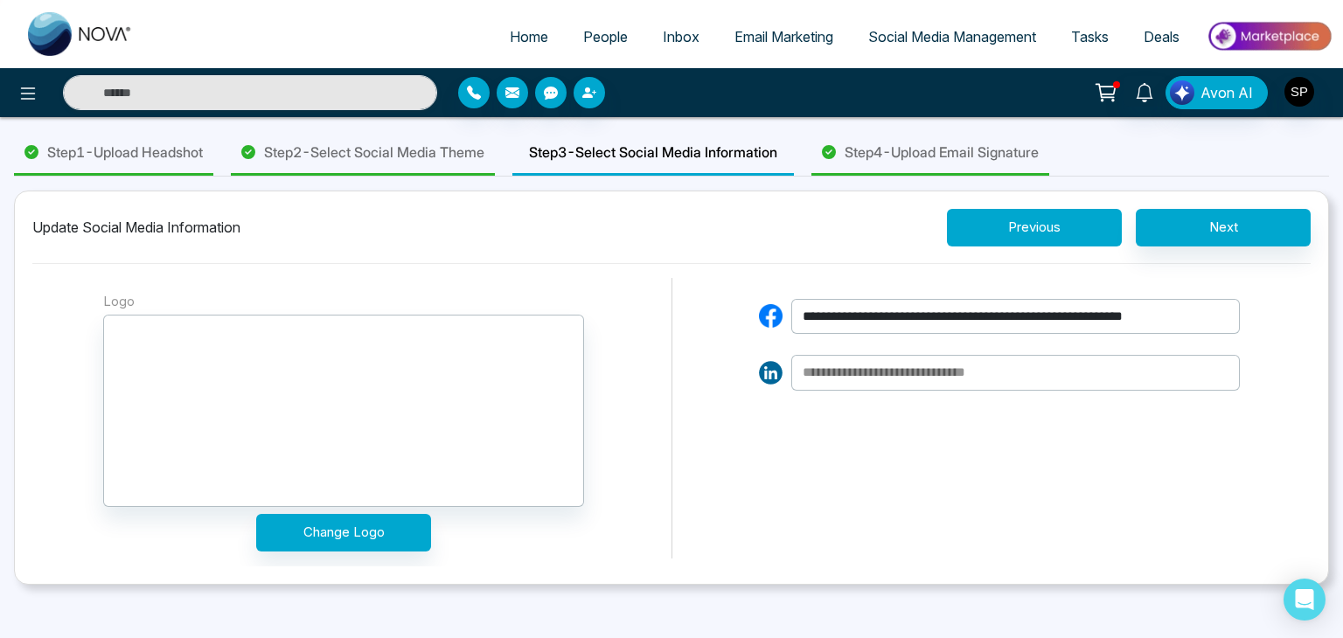
scroll to position [136, 0]
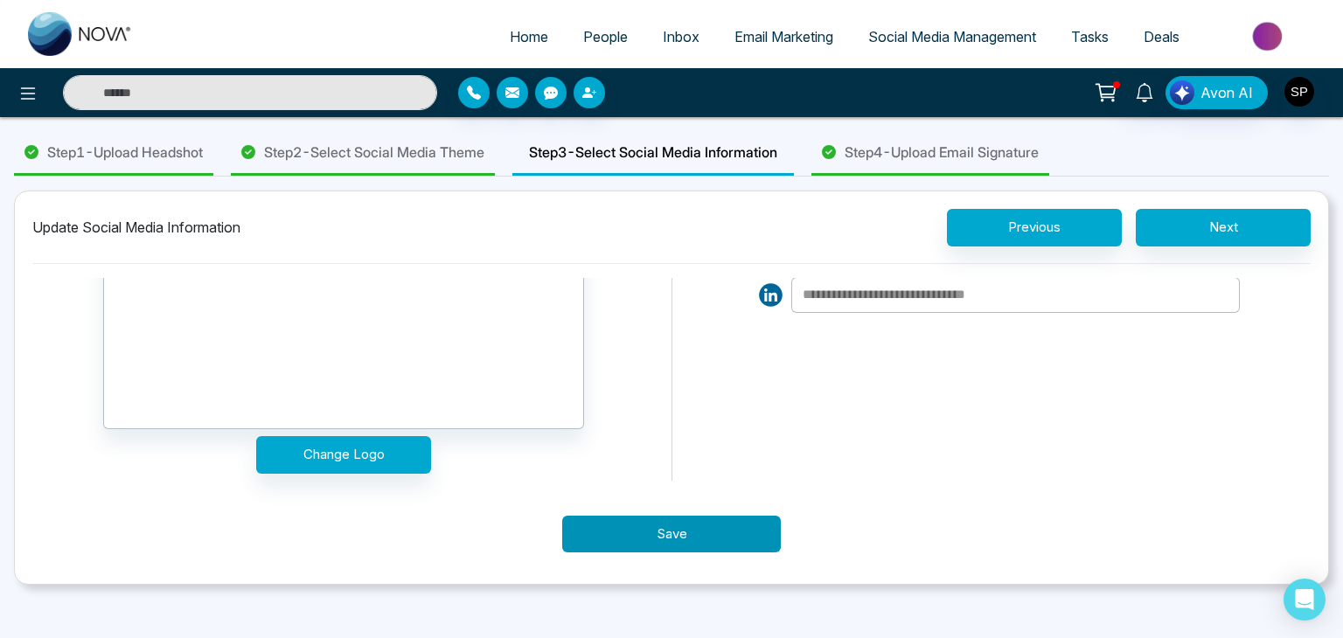
click at [643, 531] on button "Save" at bounding box center [671, 535] width 219 height 38
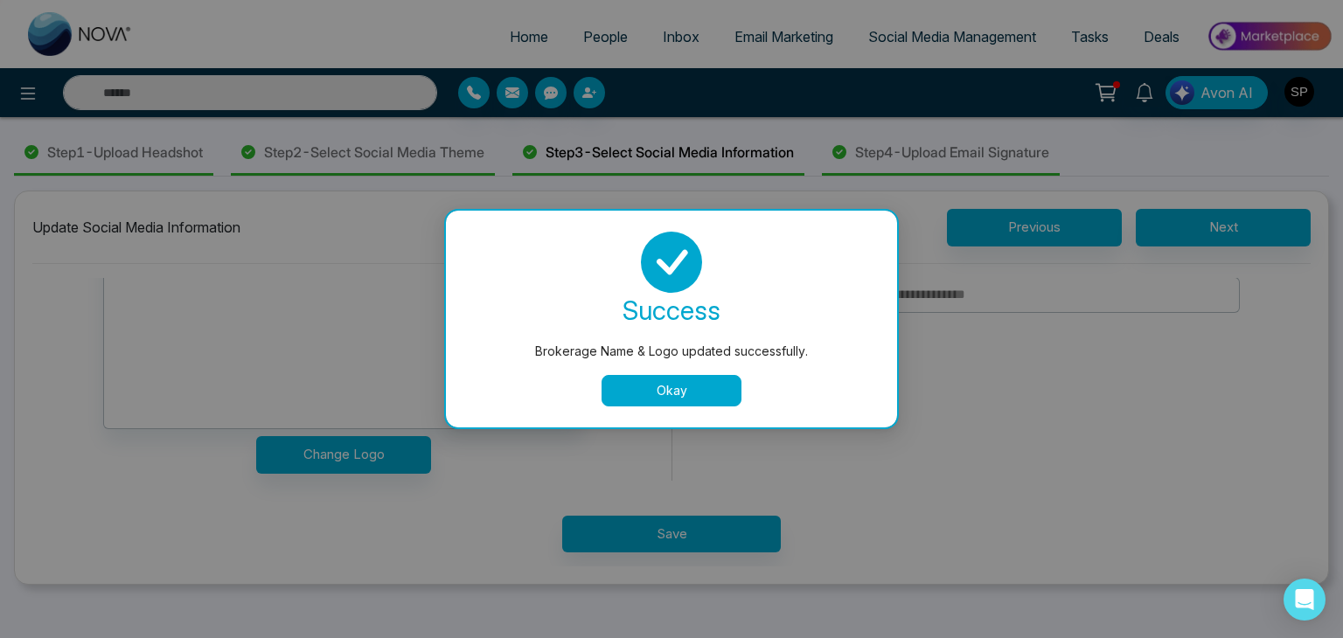
click at [692, 385] on button "Okay" at bounding box center [672, 390] width 140 height 31
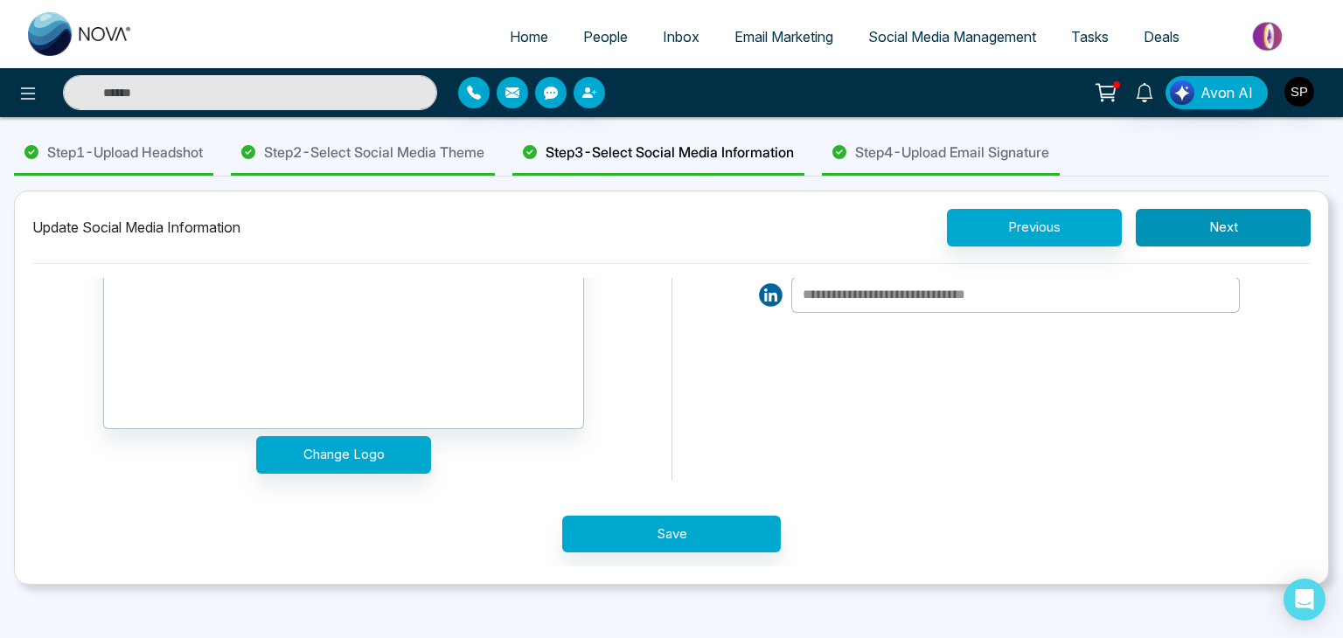
click at [1196, 230] on button "Next" at bounding box center [1223, 228] width 175 height 38
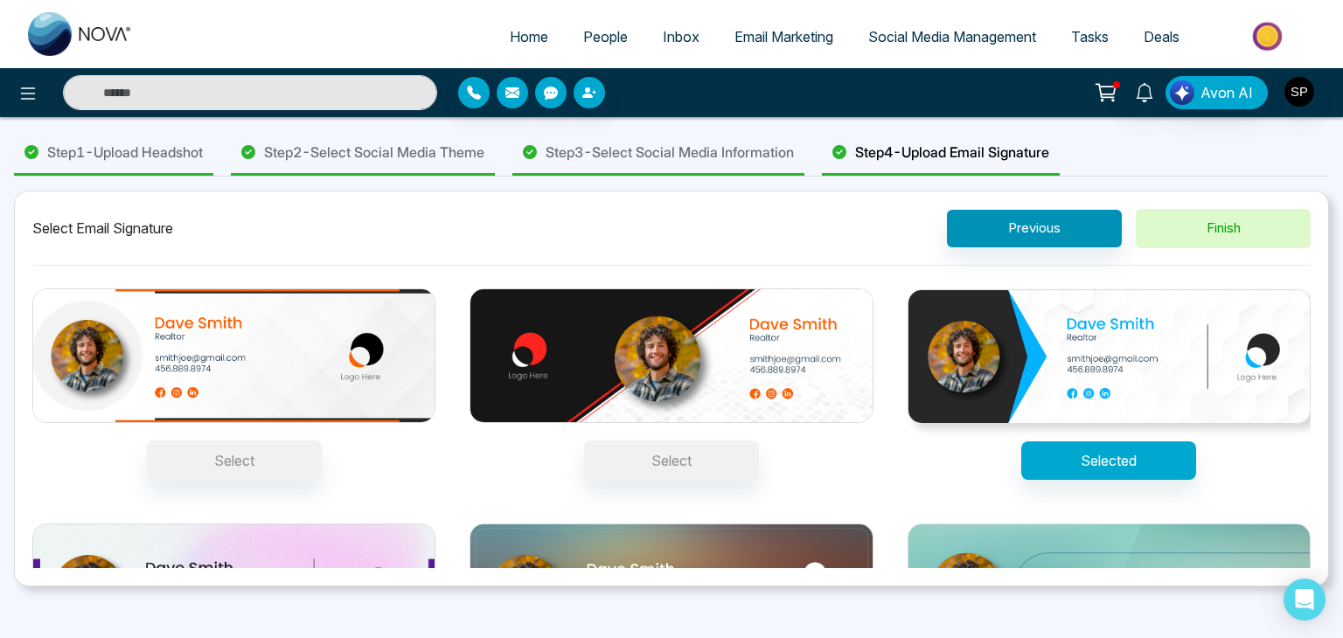
scroll to position [0, 0]
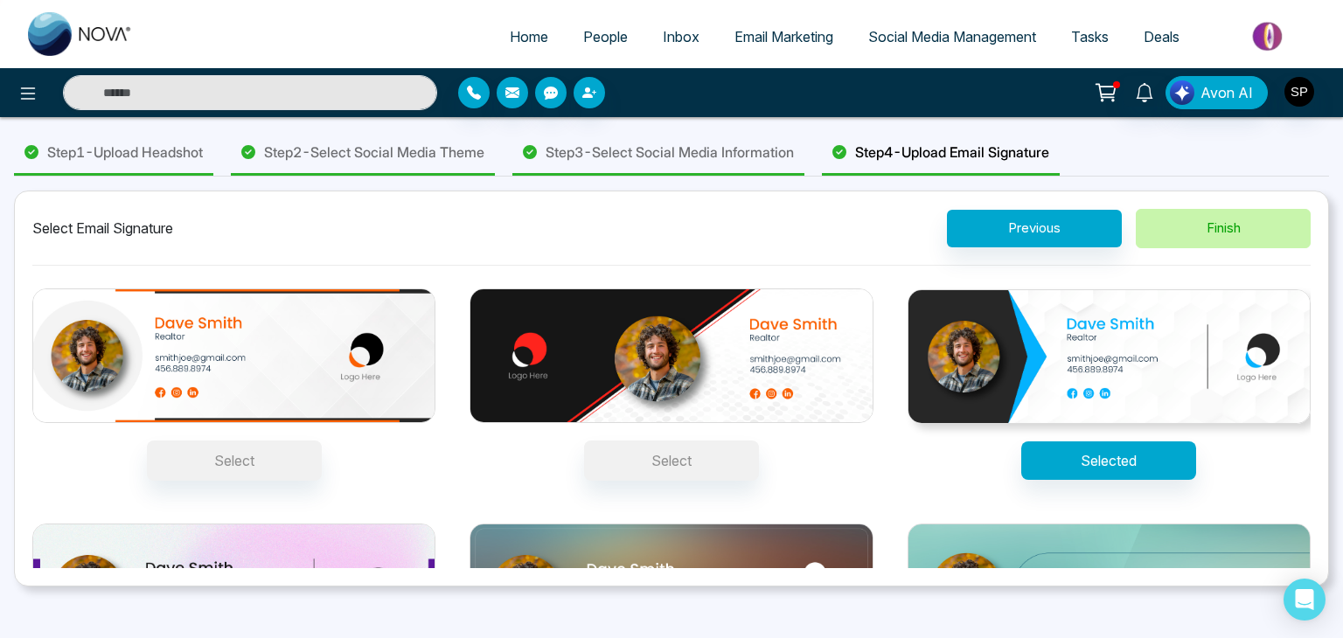
click at [1207, 228] on button "Finish" at bounding box center [1223, 228] width 175 height 39
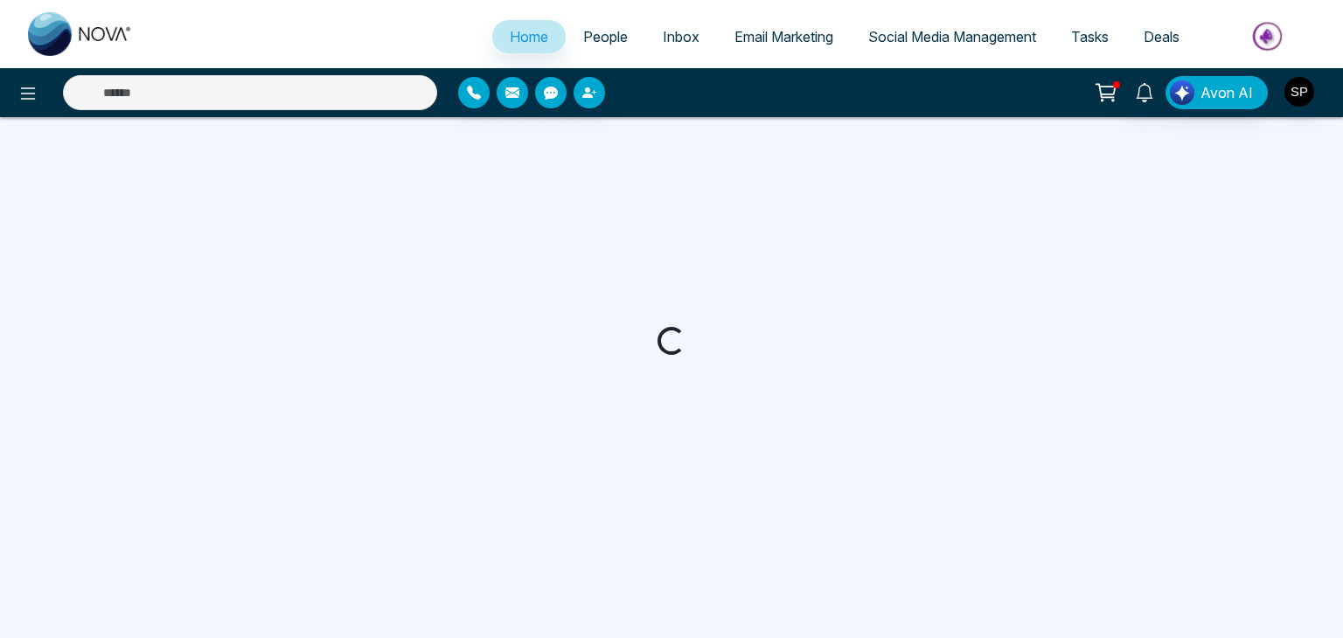
select select "*"
